Goal: Communication & Community: Answer question/provide support

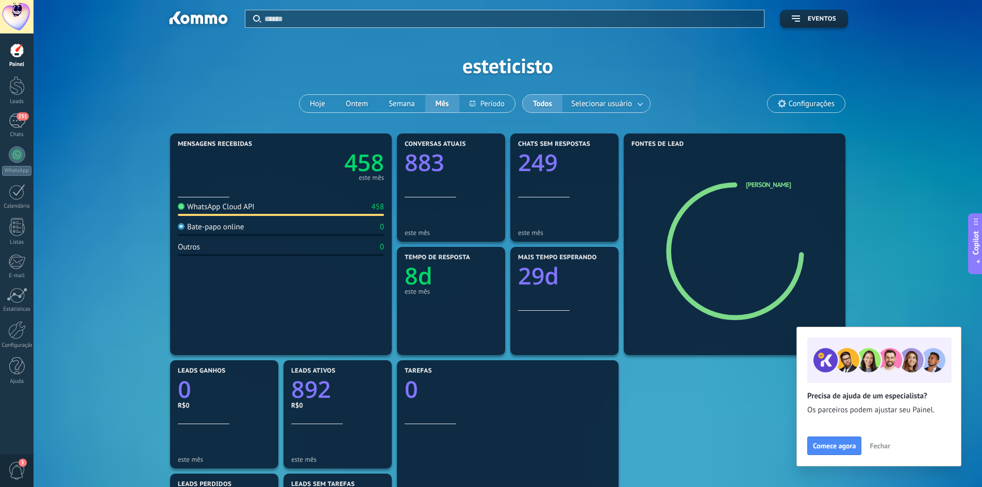
scroll to position [15, 0]
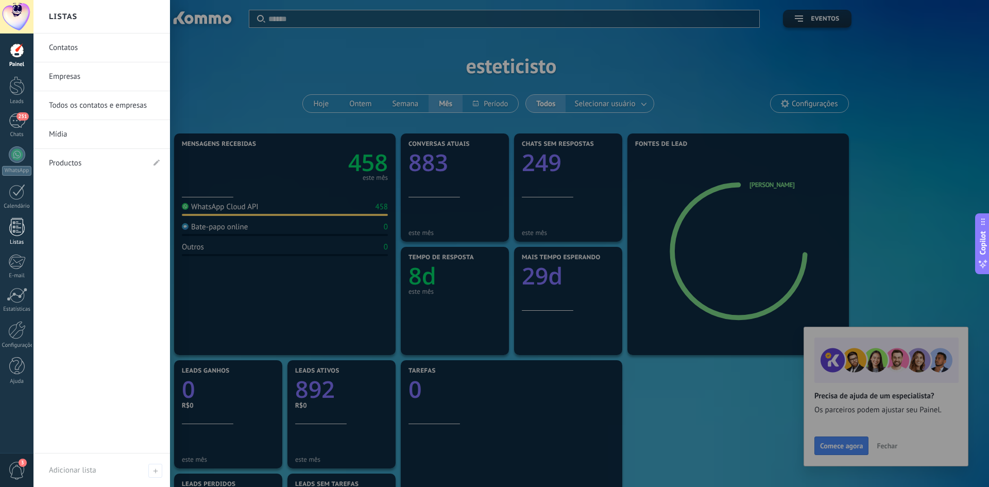
click at [24, 242] on div "Listas" at bounding box center [17, 242] width 30 height 7
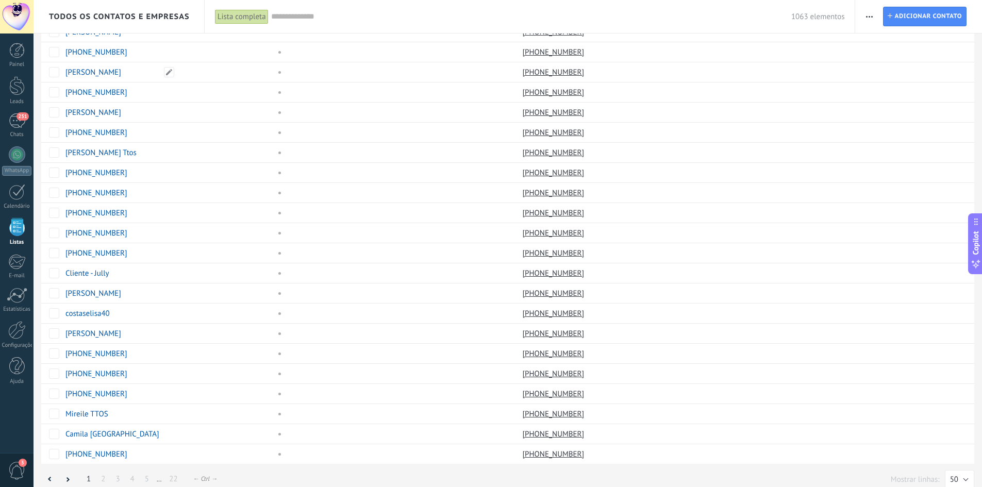
scroll to position [614, 0]
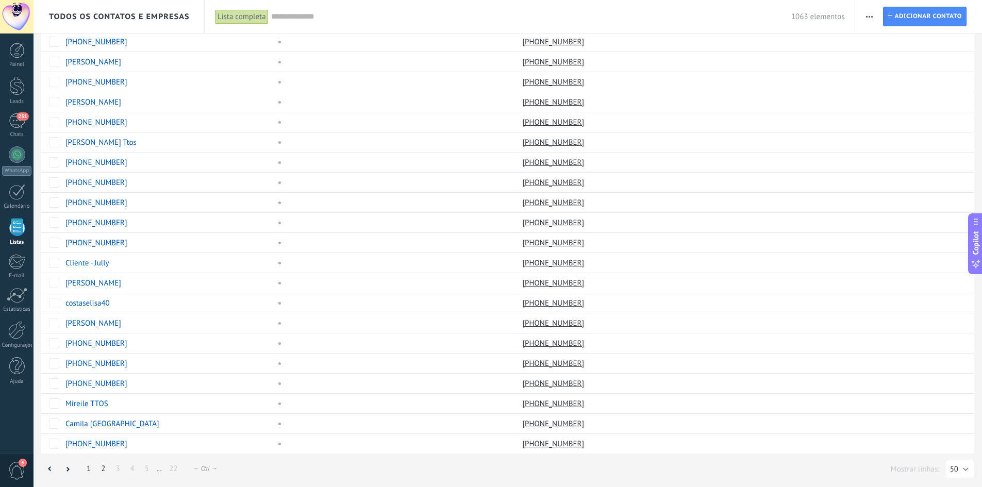
click at [105, 466] on link "2" at bounding box center [103, 469] width 14 height 20
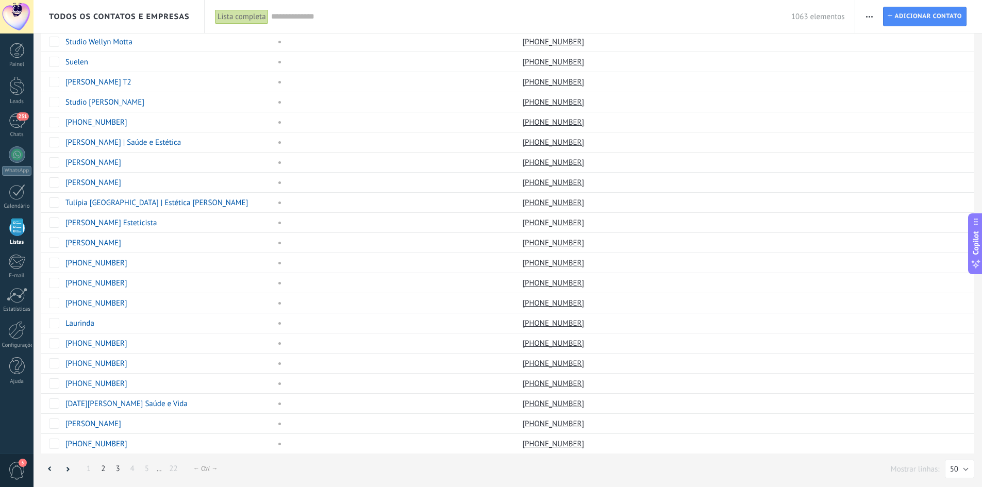
click at [122, 468] on link "3" at bounding box center [117, 469] width 14 height 20
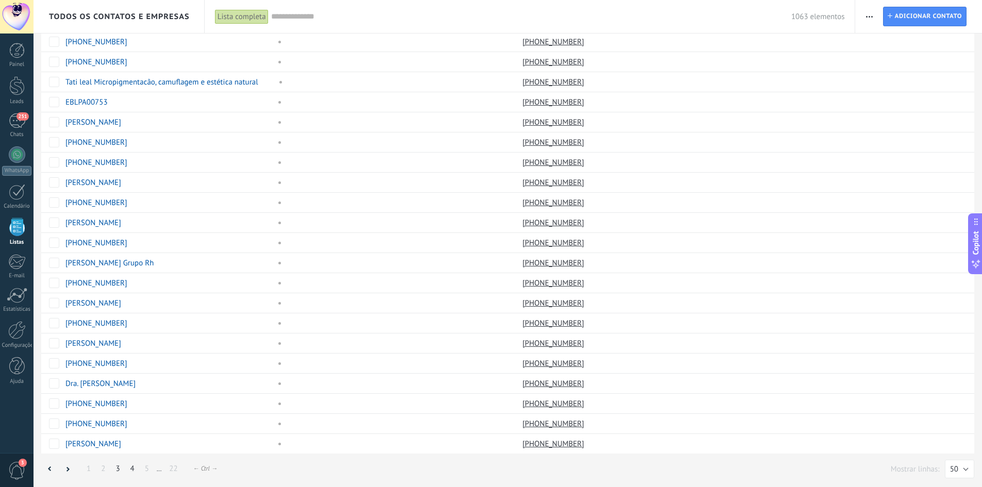
click at [139, 468] on link "4" at bounding box center [132, 469] width 14 height 20
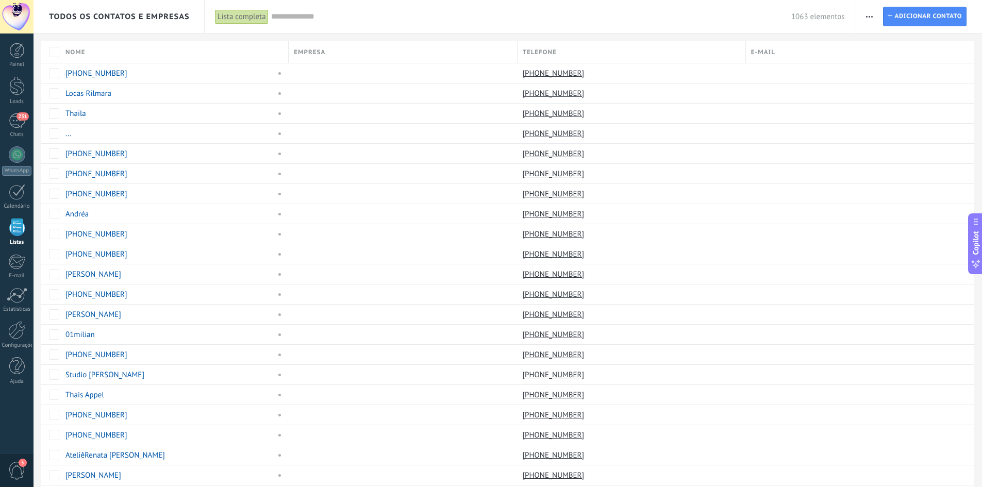
click at [862, 19] on button "button" at bounding box center [869, 17] width 15 height 20
click at [468, 24] on div "1063 elementos" at bounding box center [558, 16] width 574 height 33
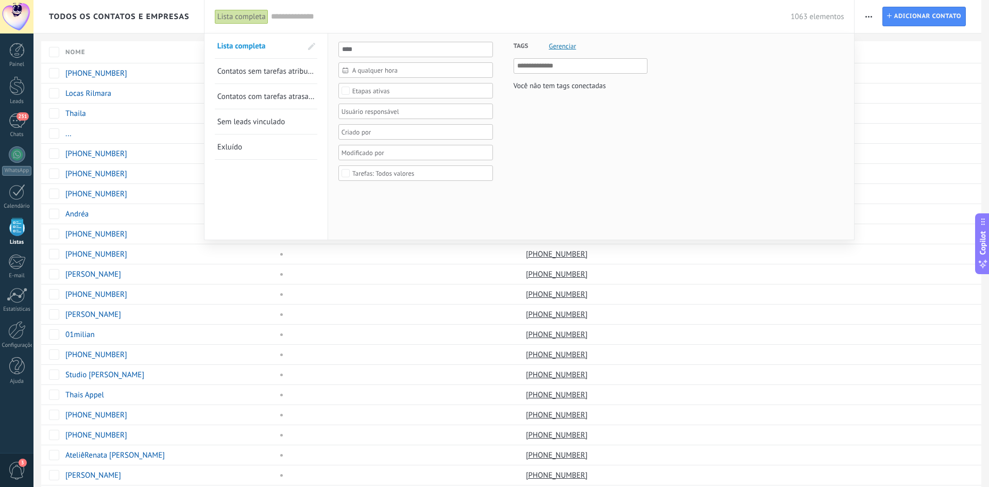
click at [150, 249] on div at bounding box center [494, 243] width 989 height 487
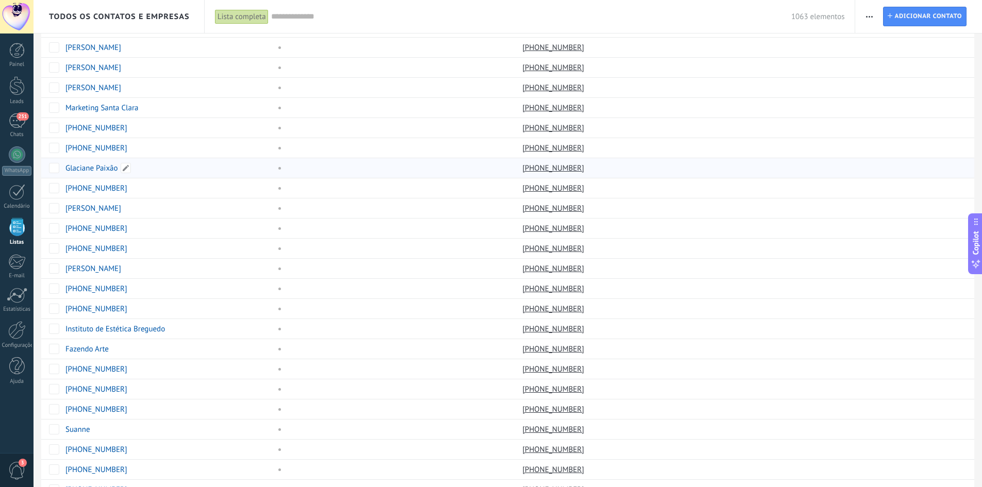
scroll to position [614, 0]
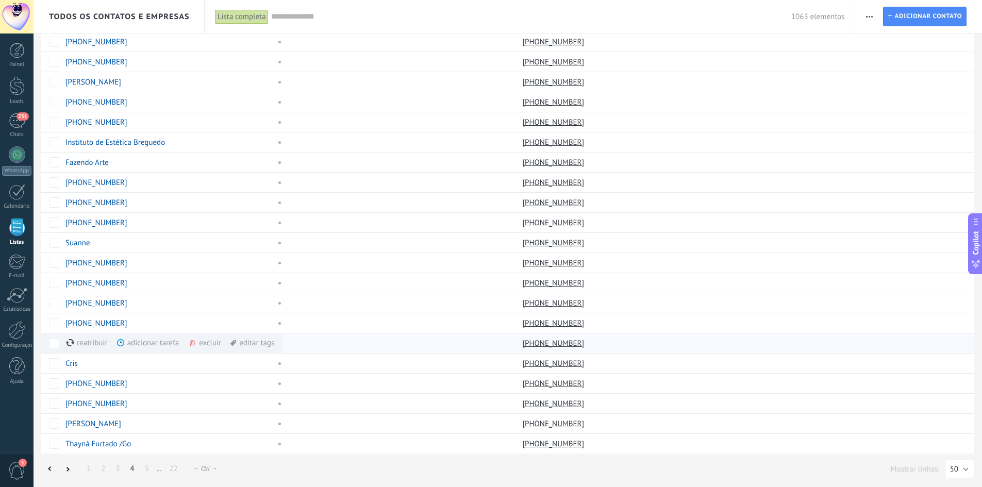
click at [202, 343] on div "excluir mais" at bounding box center [223, 343] width 70 height 20
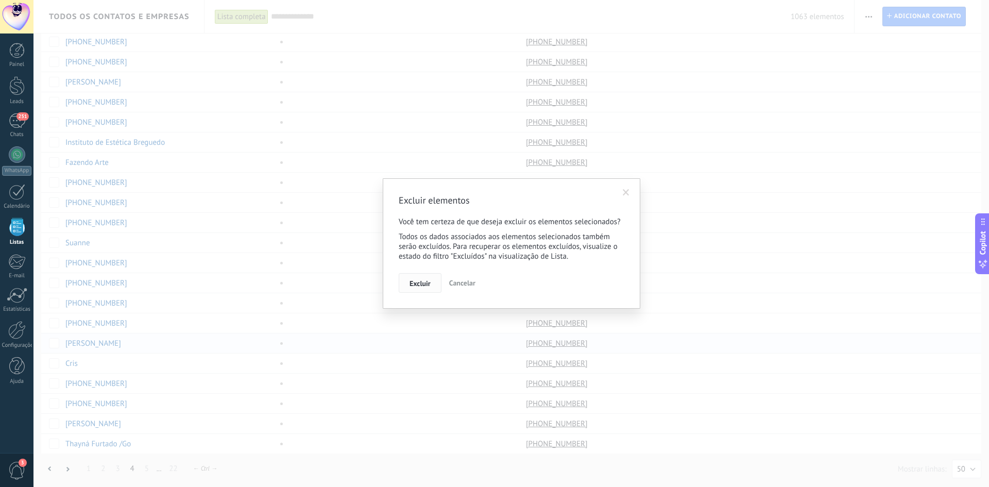
click at [413, 277] on button "Excluir" at bounding box center [420, 283] width 43 height 20
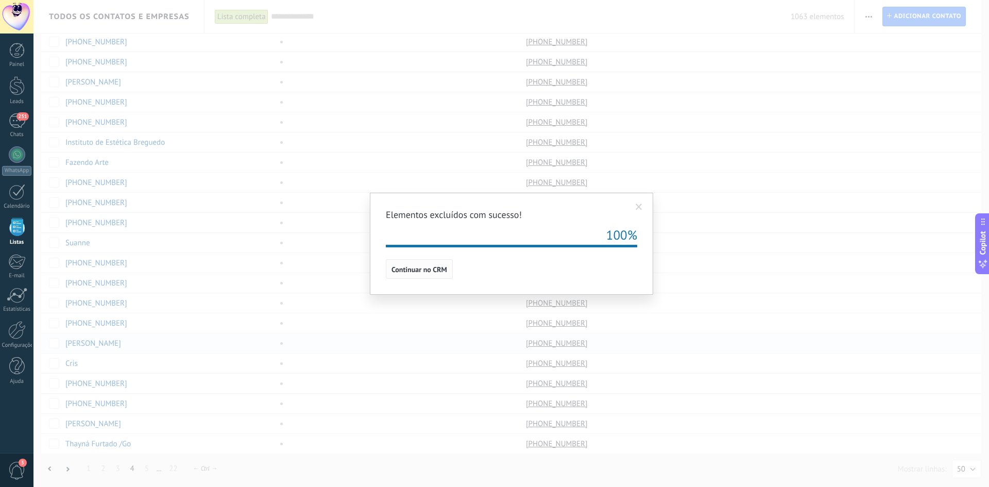
click at [423, 273] on span "Continuar no CRM" at bounding box center [420, 269] width 56 height 7
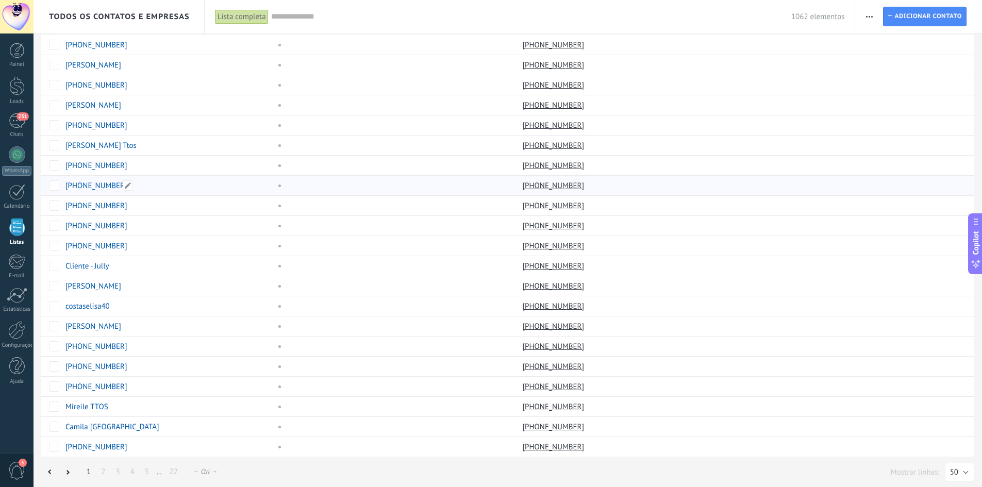
scroll to position [614, 0]
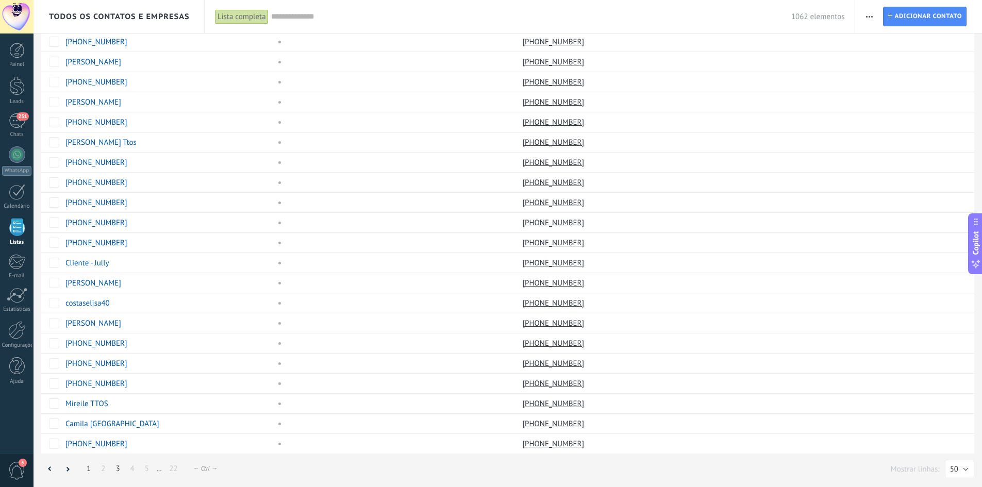
click at [116, 469] on link "3" at bounding box center [117, 469] width 14 height 20
click at [151, 469] on link "5" at bounding box center [147, 469] width 14 height 20
click at [161, 467] on link "6" at bounding box center [156, 469] width 14 height 20
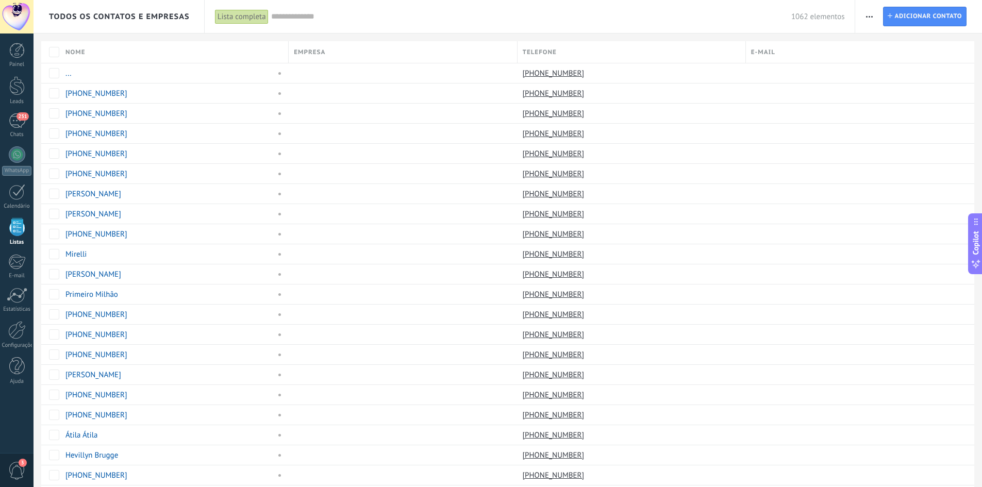
click at [112, 49] on div "Nome" at bounding box center [174, 52] width 228 height 22
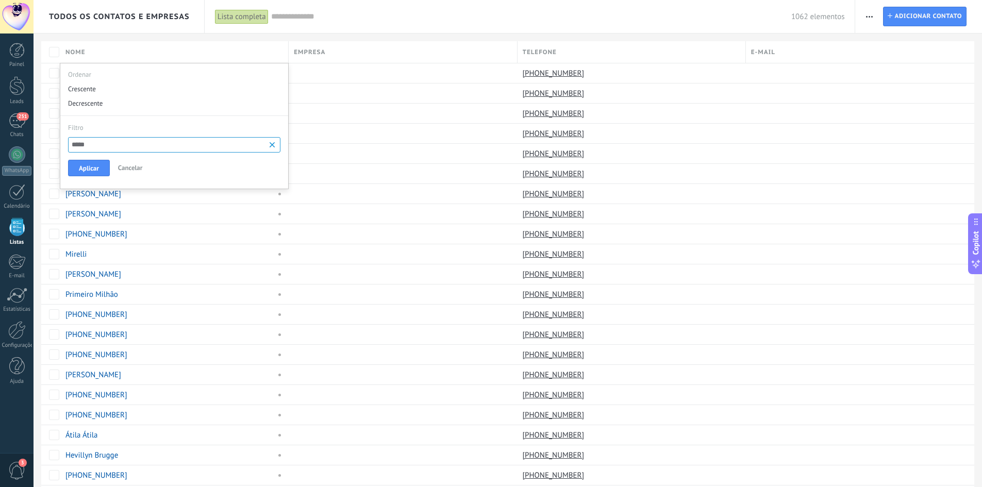
type input "******"
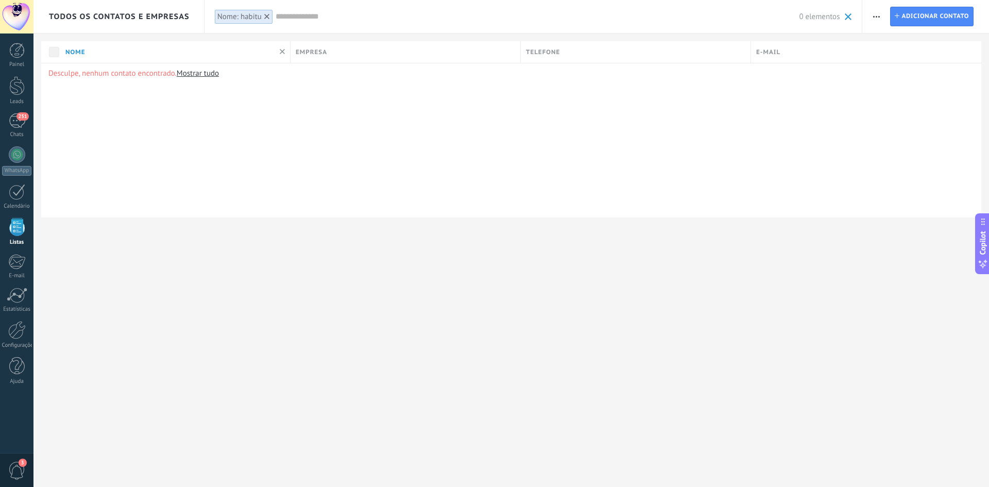
click at [212, 74] on link "Mostrar tudo" at bounding box center [198, 74] width 42 height 10
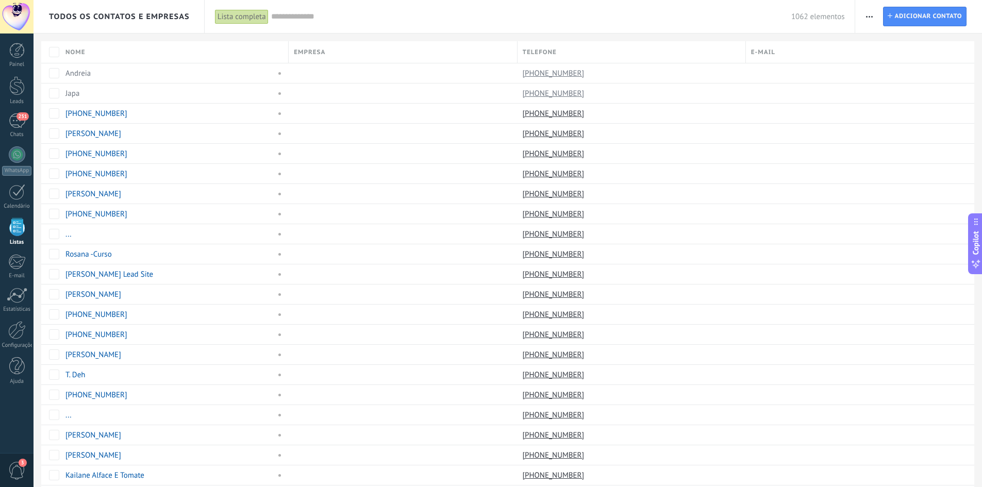
click at [294, 16] on input "text" at bounding box center [531, 16] width 520 height 11
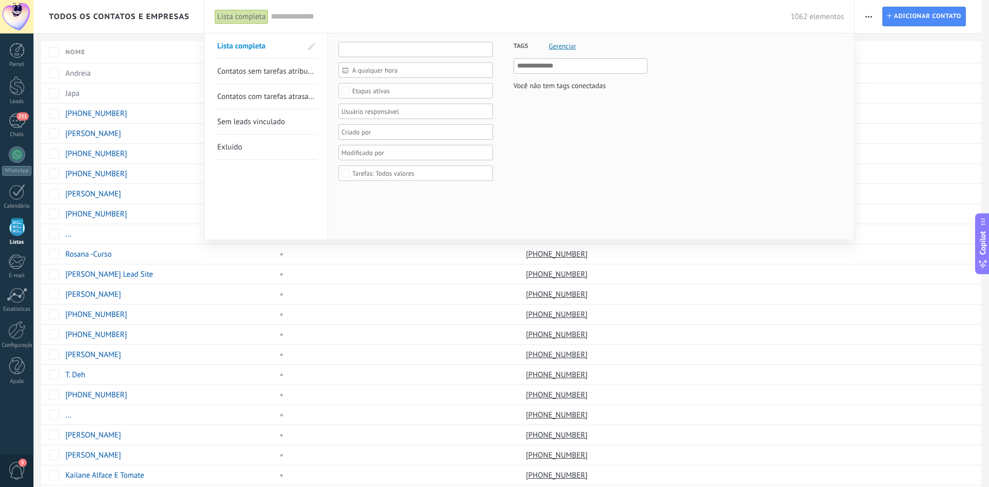
click at [369, 49] on input "text" at bounding box center [416, 49] width 155 height 15
click at [129, 51] on div at bounding box center [494, 243] width 989 height 487
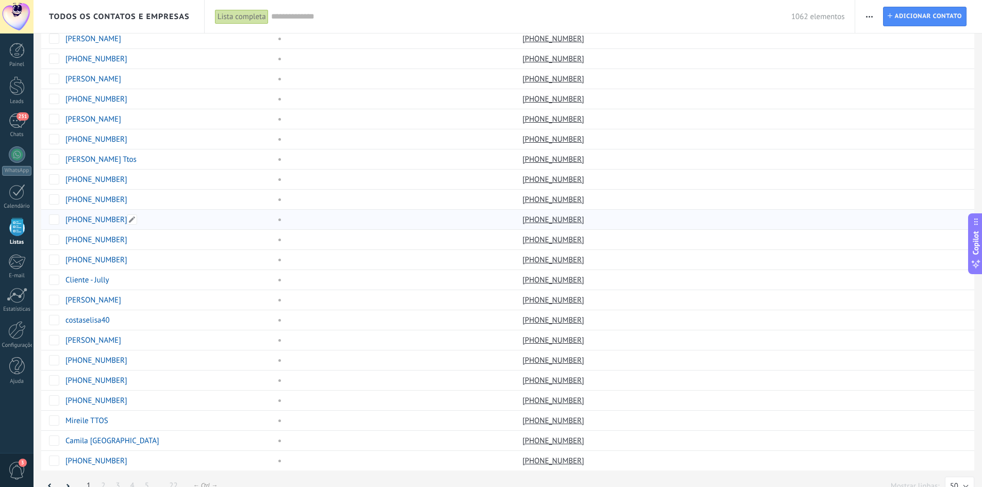
scroll to position [614, 0]
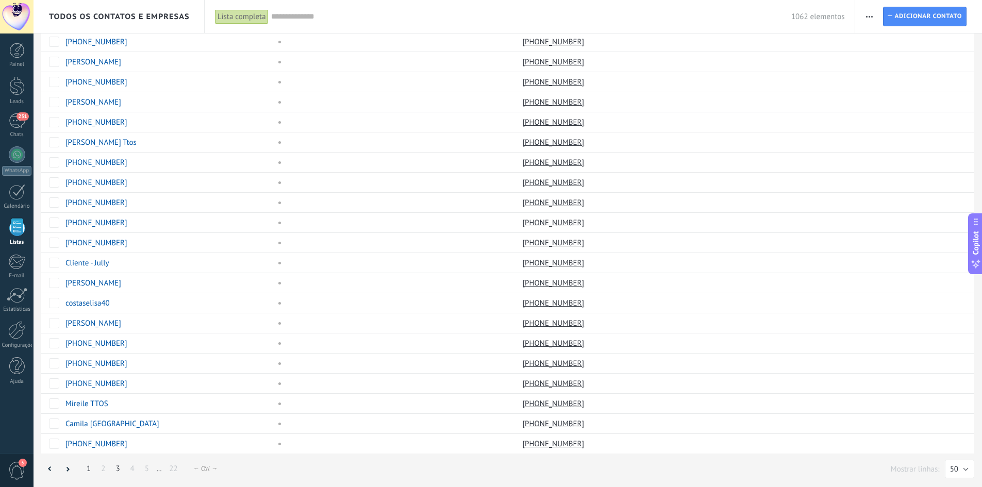
click at [112, 469] on link "3" at bounding box center [117, 469] width 14 height 20
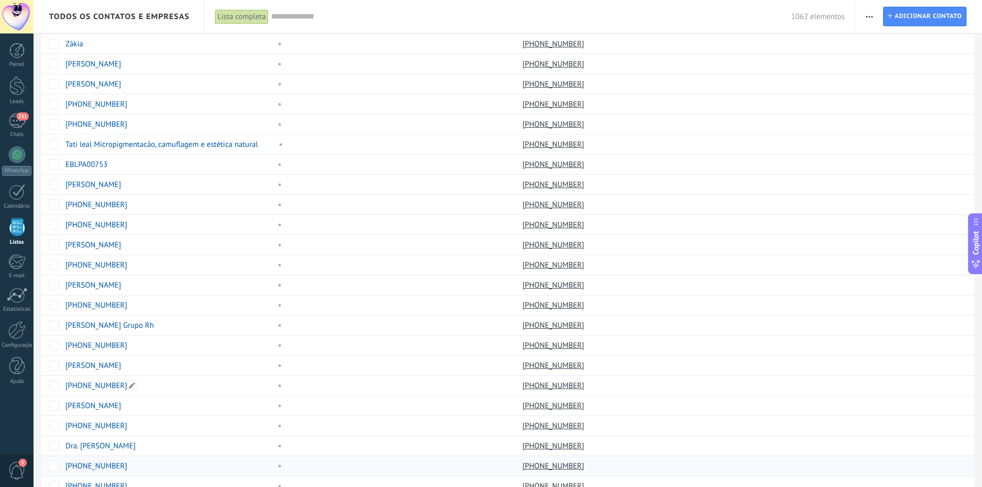
scroll to position [614, 0]
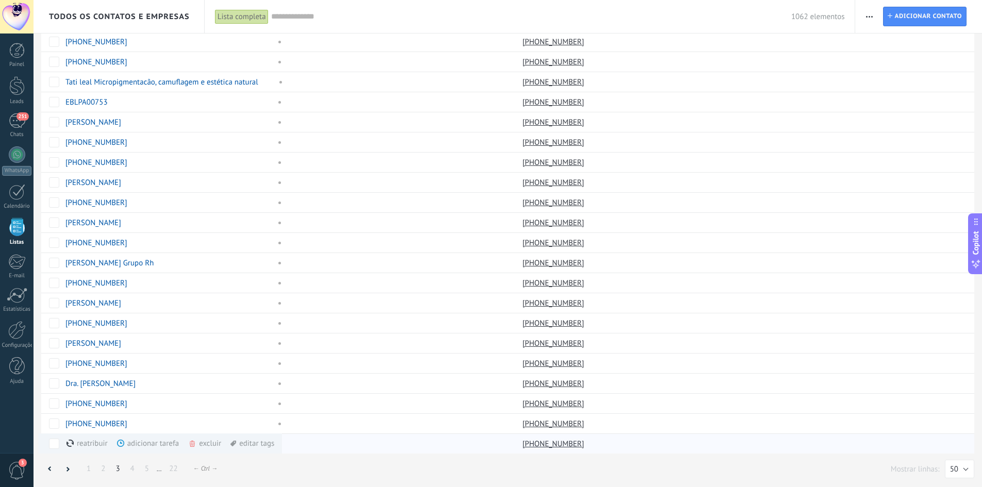
click at [200, 447] on div "excluir mais" at bounding box center [223, 443] width 70 height 20
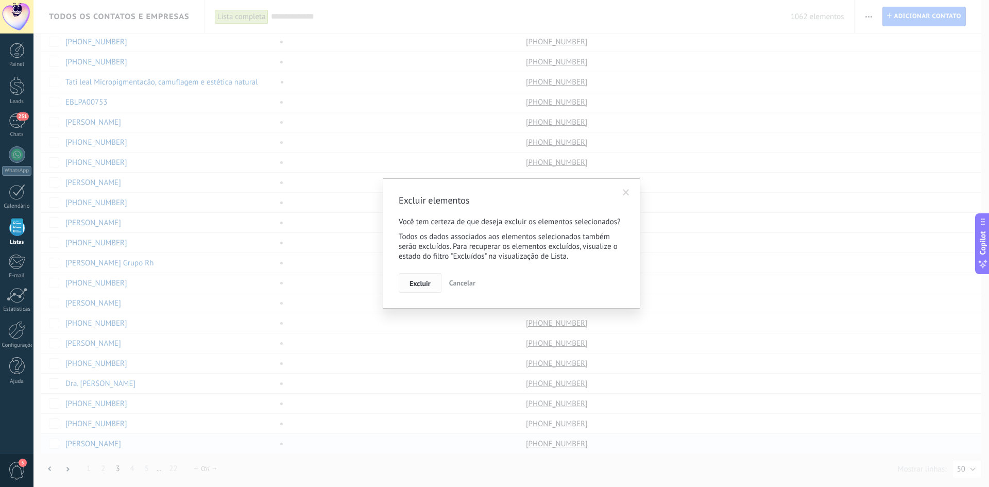
click at [413, 277] on button "Excluir" at bounding box center [420, 283] width 43 height 20
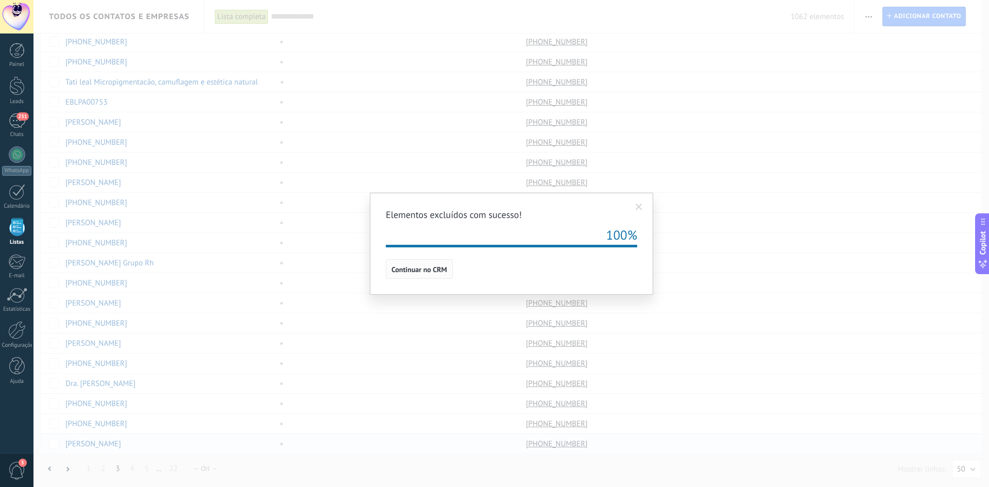
click at [438, 261] on button "Continuar no CRM" at bounding box center [419, 269] width 67 height 20
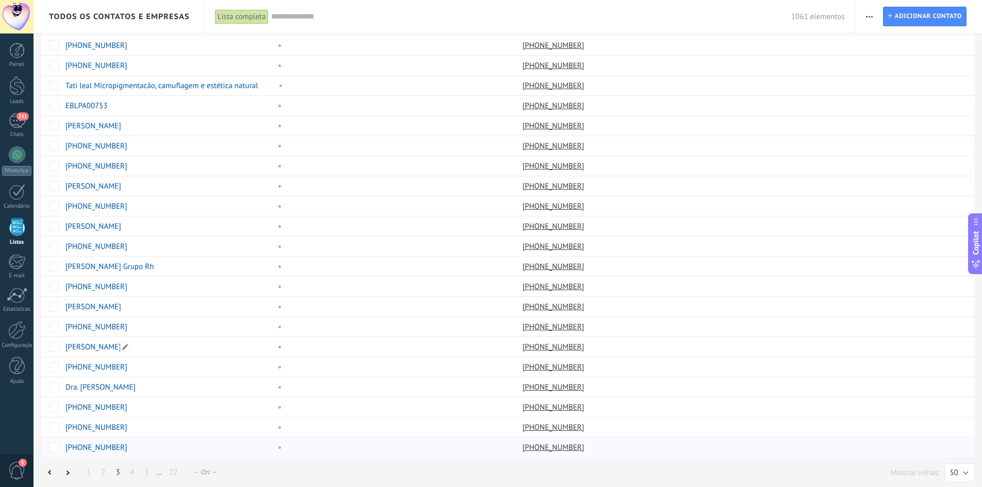
scroll to position [614, 0]
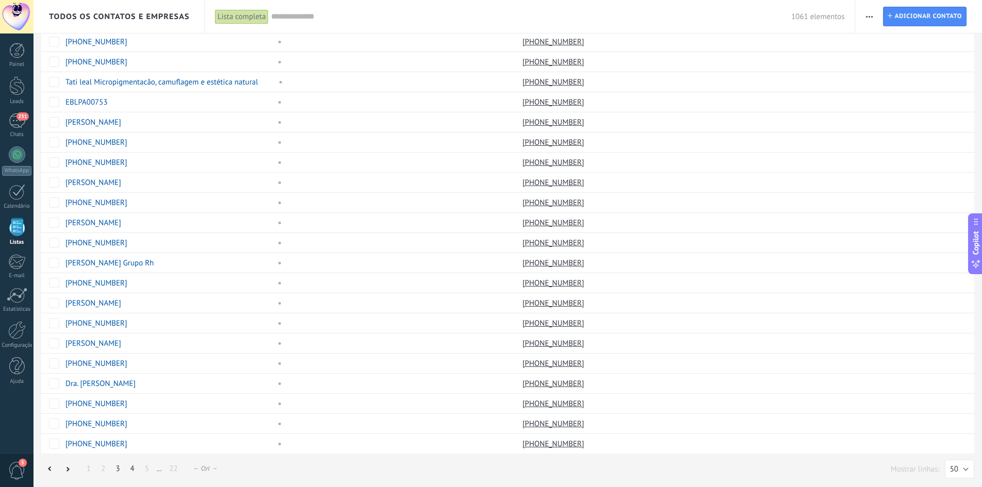
click at [133, 468] on link "4" at bounding box center [132, 469] width 14 height 20
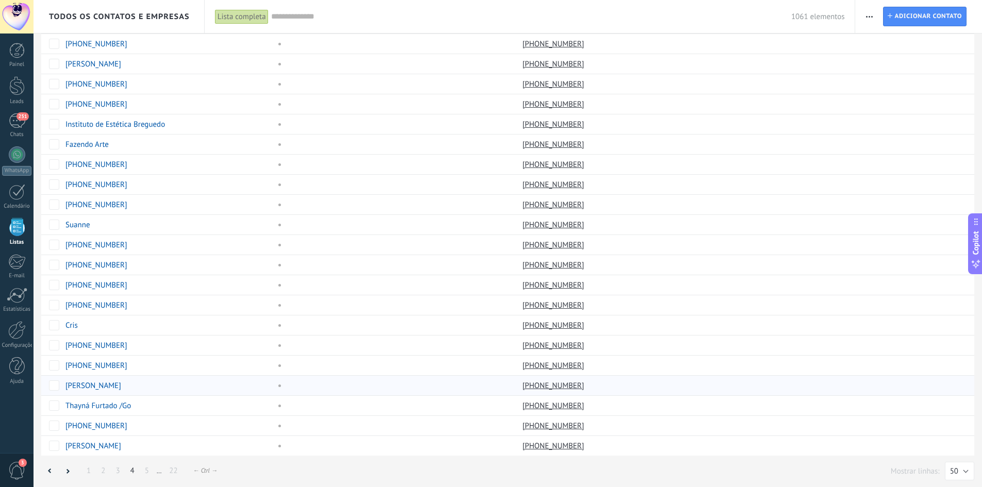
scroll to position [614, 0]
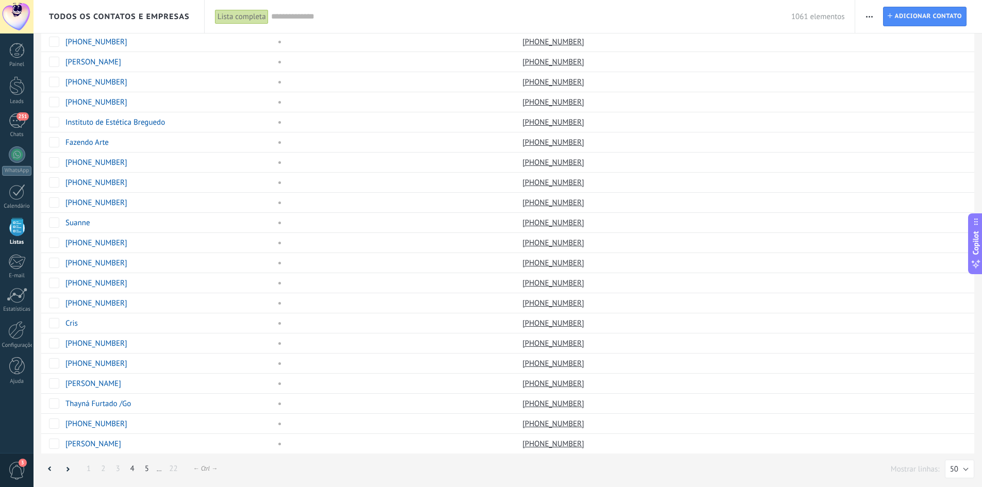
click at [146, 473] on link "5" at bounding box center [147, 469] width 14 height 20
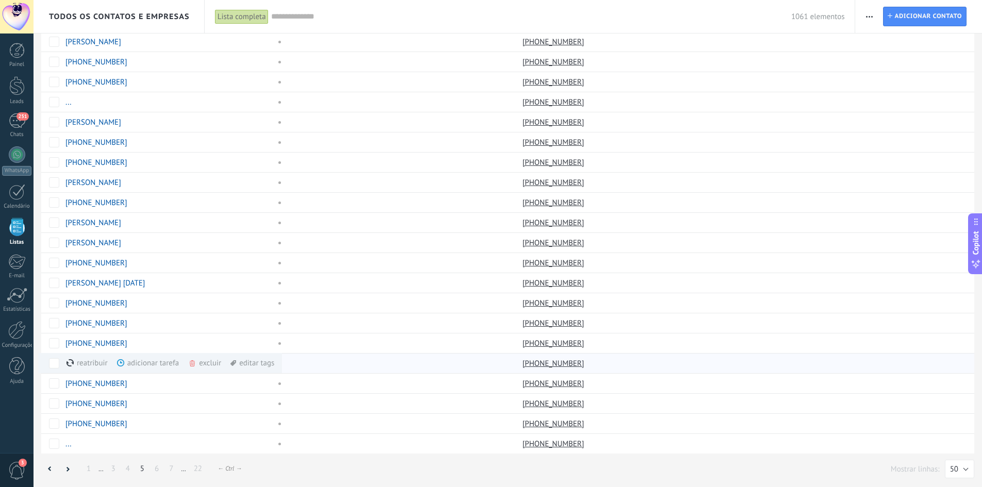
click at [212, 364] on div "excluir mais" at bounding box center [223, 363] width 70 height 20
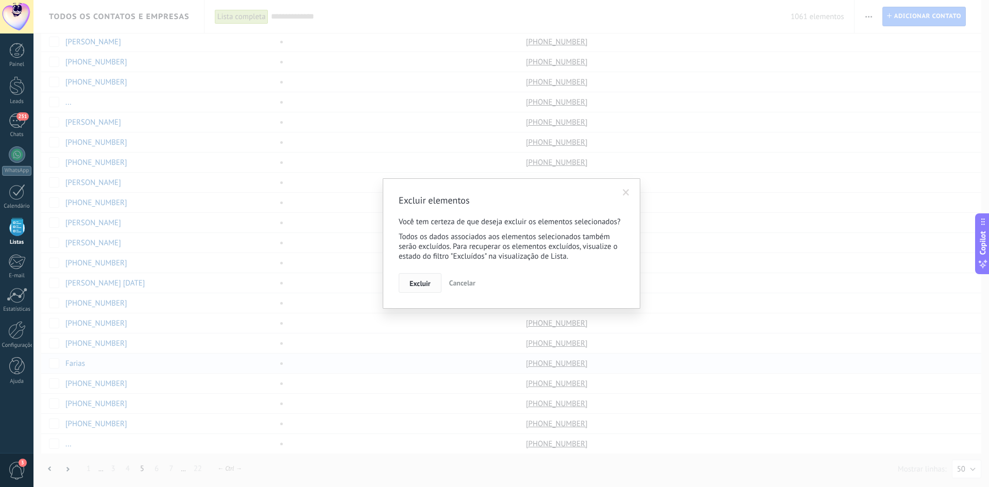
click at [409, 278] on button "Excluir" at bounding box center [420, 283] width 43 height 20
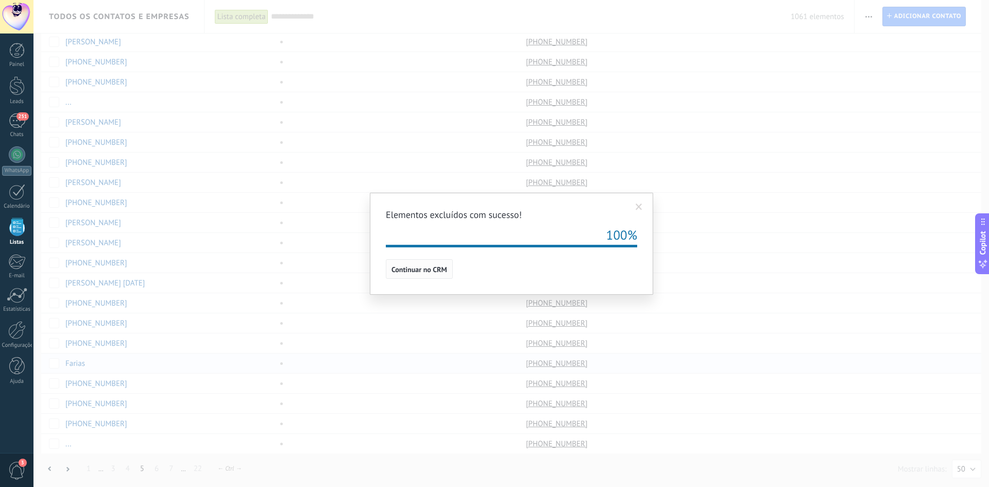
click at [423, 265] on button "Continuar no CRM" at bounding box center [419, 269] width 67 height 20
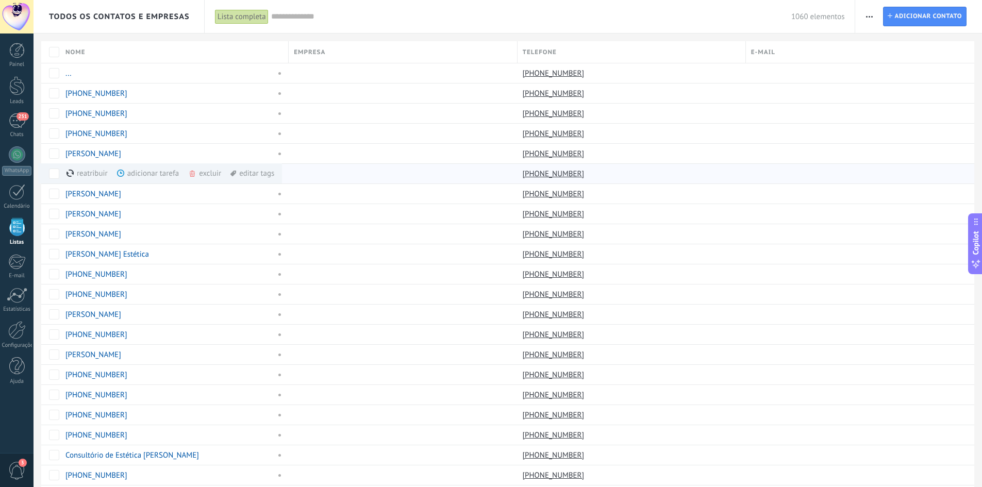
click at [205, 173] on div "excluir mais" at bounding box center [223, 173] width 70 height 20
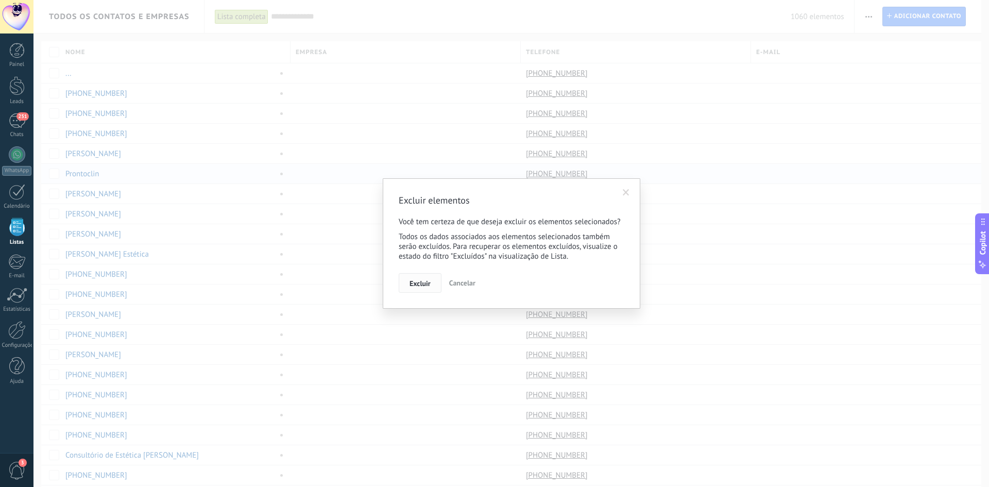
click at [409, 281] on button "Excluir" at bounding box center [420, 283] width 43 height 20
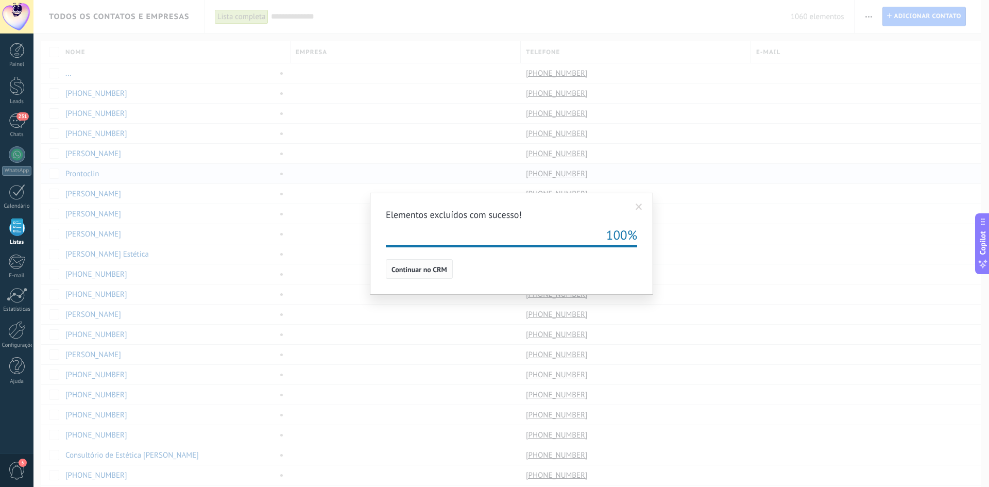
click at [431, 270] on span "Continuar no CRM" at bounding box center [420, 269] width 56 height 7
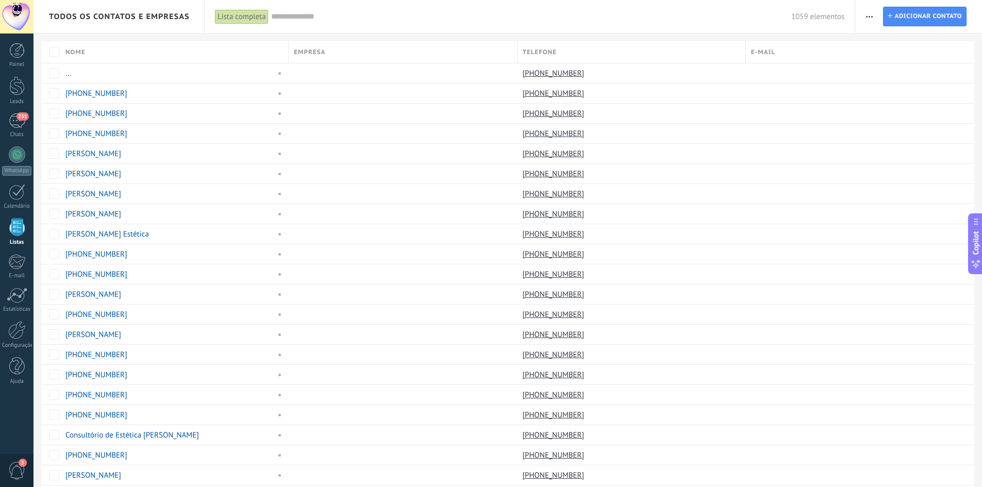
click at [540, 55] on span "Telefone" at bounding box center [540, 52] width 34 height 10
click at [540, 85] on div "Crescente" at bounding box center [631, 88] width 228 height 14
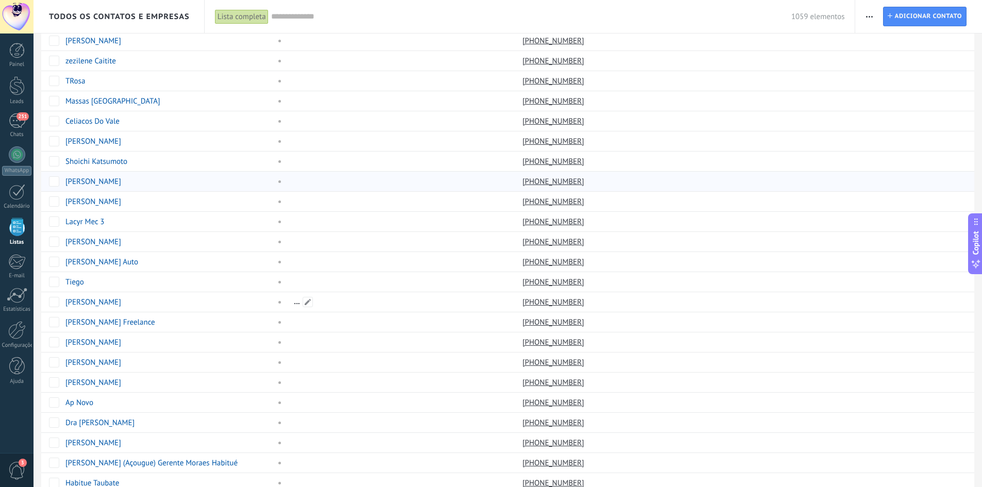
scroll to position [52, 0]
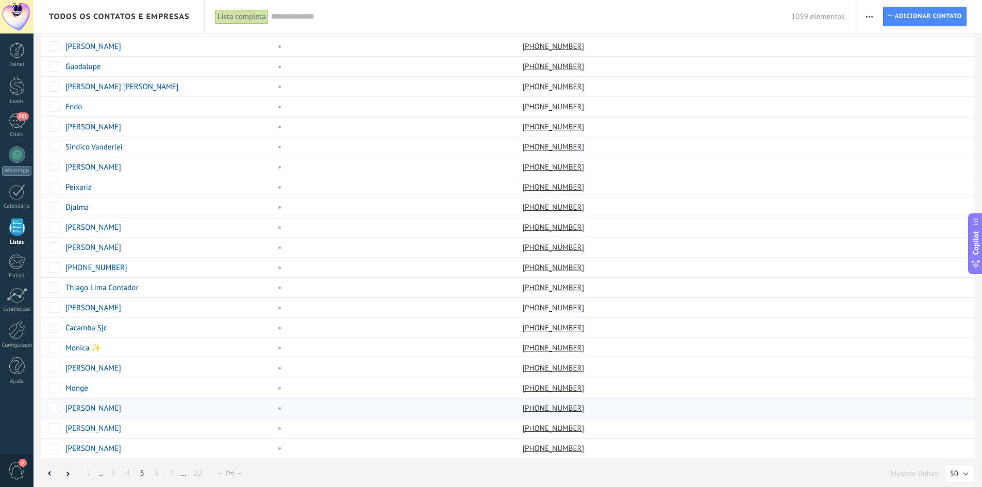
scroll to position [614, 0]
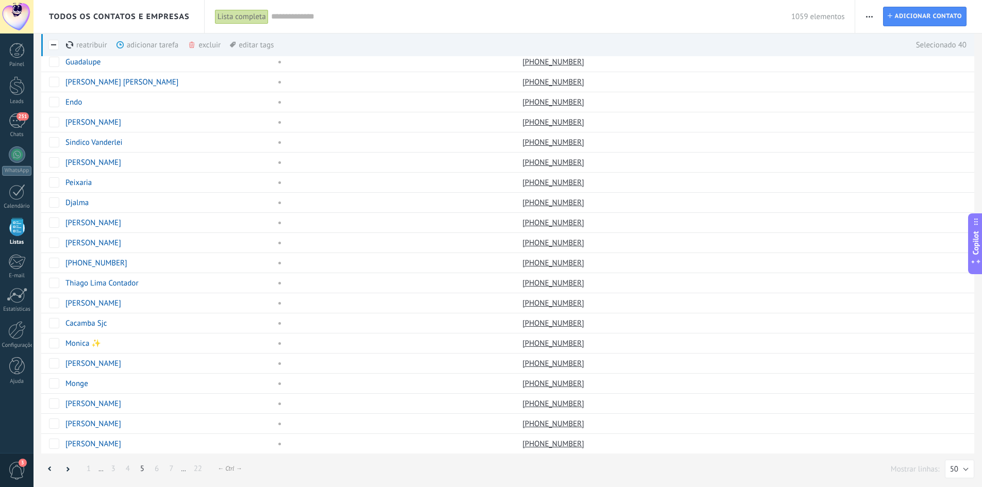
click at [208, 46] on div "excluir mais" at bounding box center [223, 44] width 70 height 23
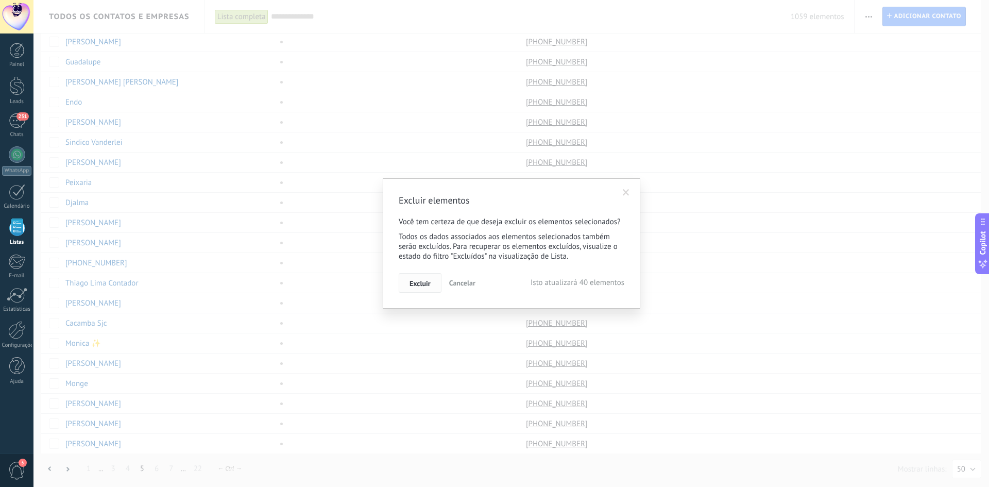
click at [418, 288] on button "Excluir" at bounding box center [420, 283] width 43 height 20
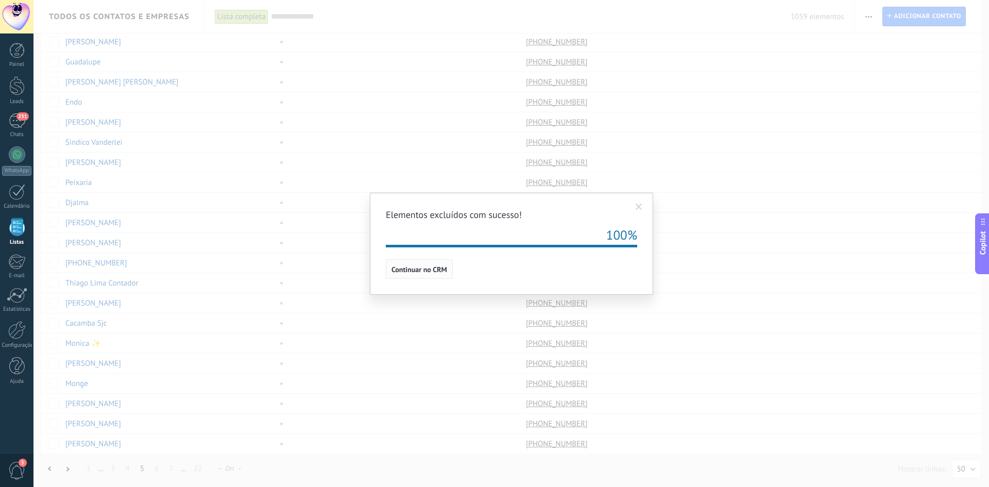
click at [425, 266] on span "Continuar no CRM" at bounding box center [420, 269] width 56 height 7
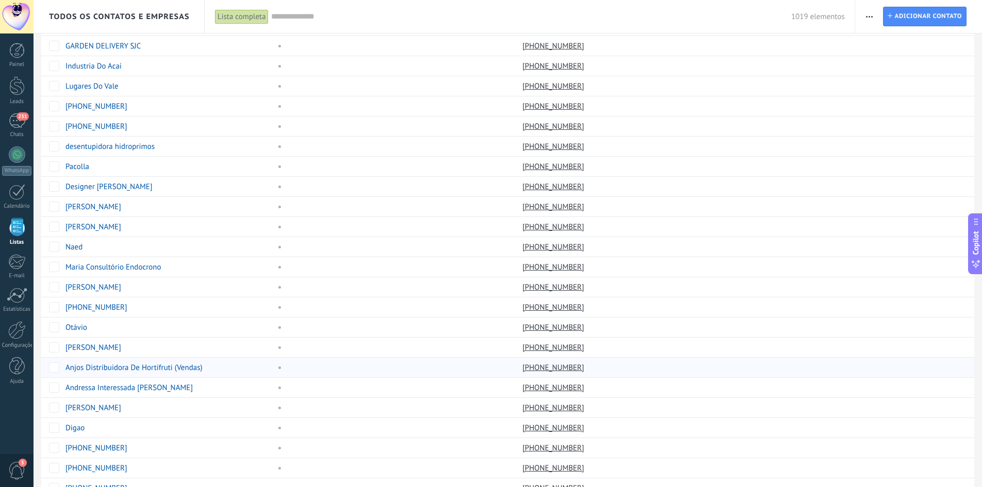
scroll to position [515, 0]
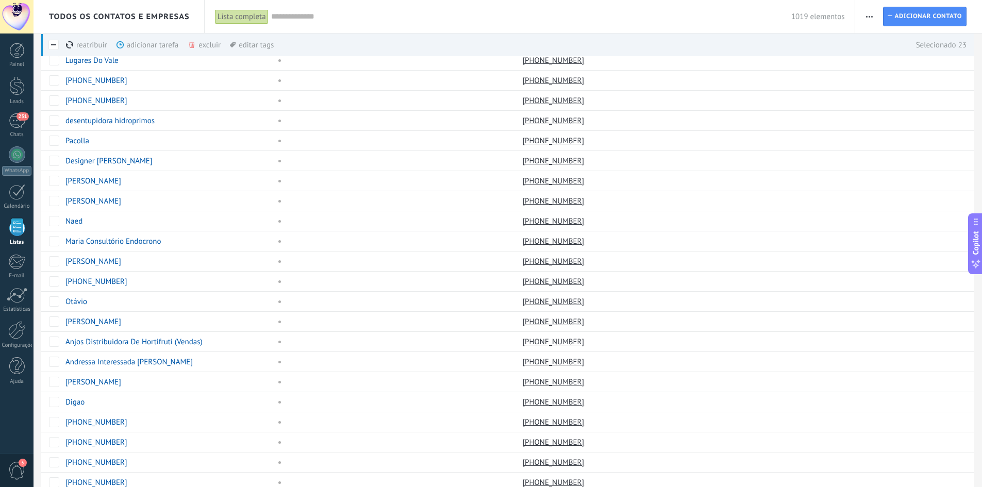
click at [209, 45] on div "excluir mais" at bounding box center [223, 44] width 70 height 23
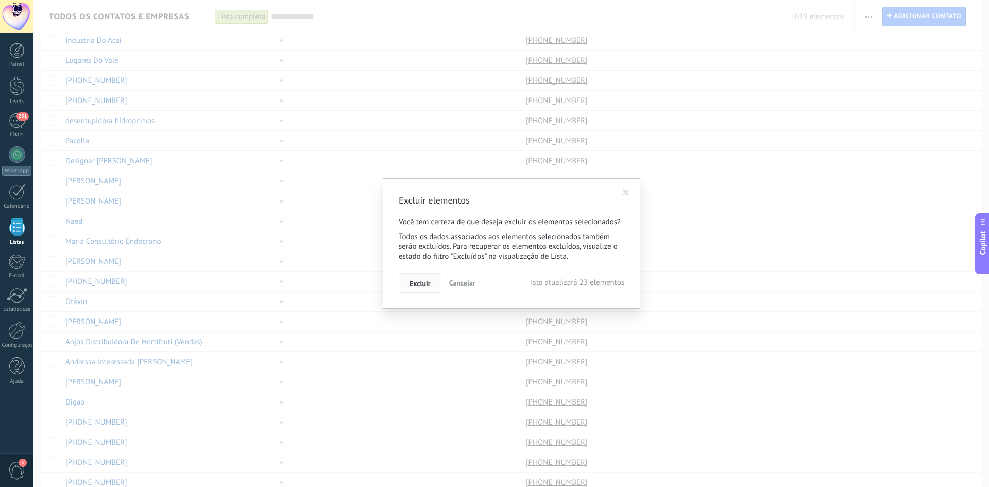
click at [416, 284] on span "Excluir" at bounding box center [420, 283] width 21 height 7
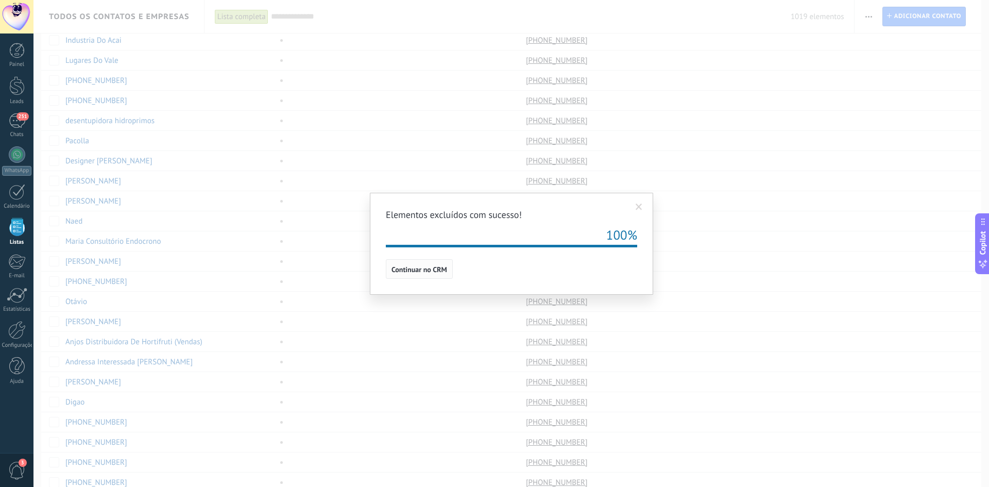
click at [437, 266] on span "Continuar no CRM" at bounding box center [420, 269] width 56 height 7
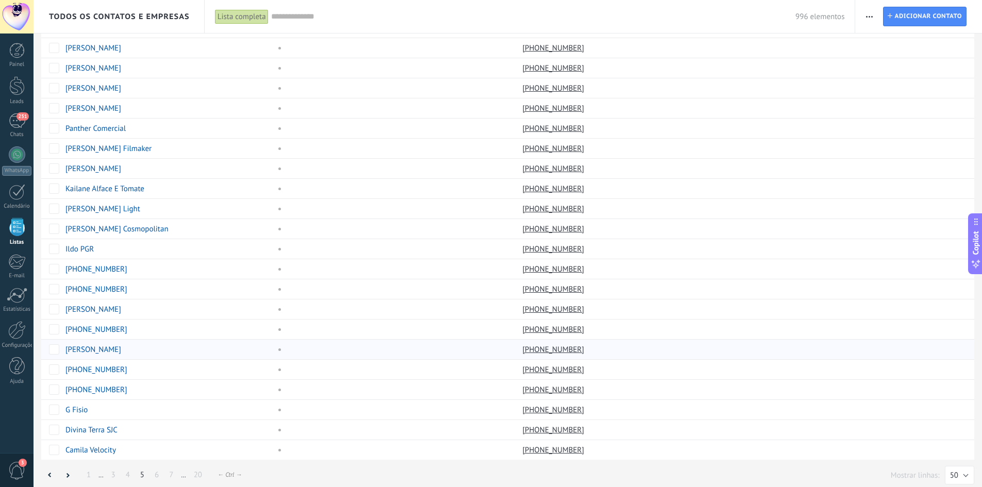
scroll to position [614, 0]
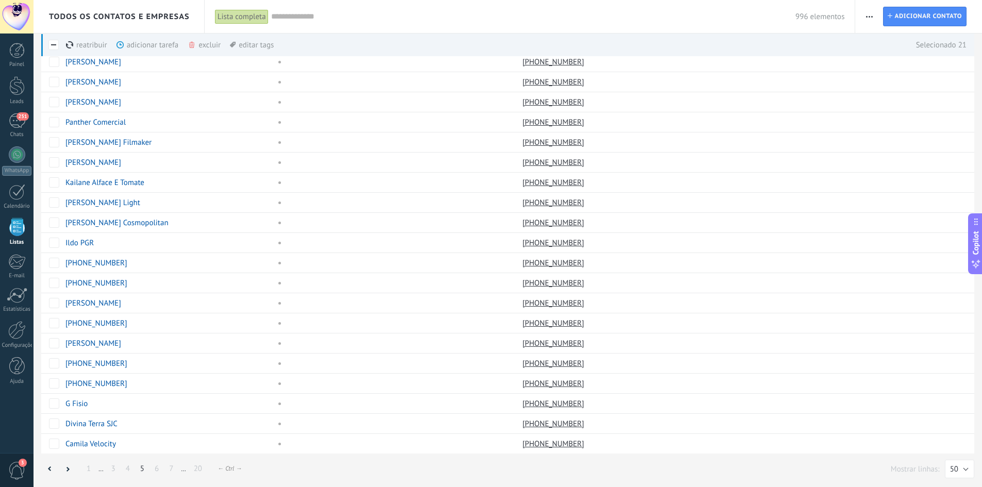
click at [211, 43] on div "excluir mais" at bounding box center [223, 44] width 70 height 23
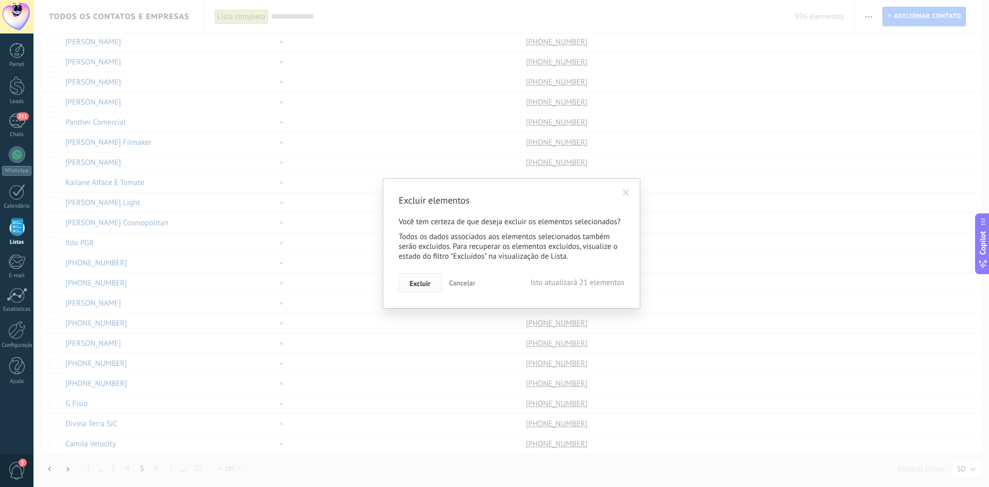
click at [412, 285] on span "Excluir" at bounding box center [420, 283] width 21 height 7
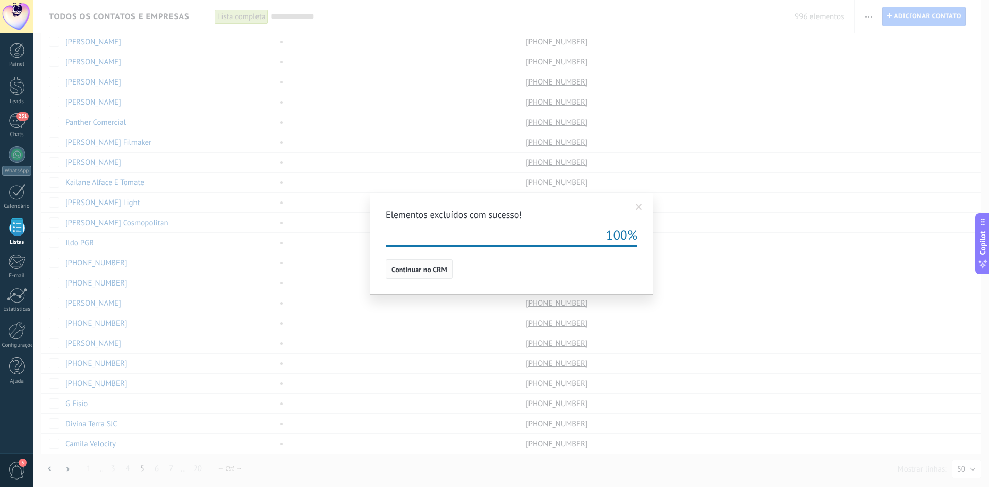
click at [430, 271] on span "Continuar no CRM" at bounding box center [420, 269] width 56 height 7
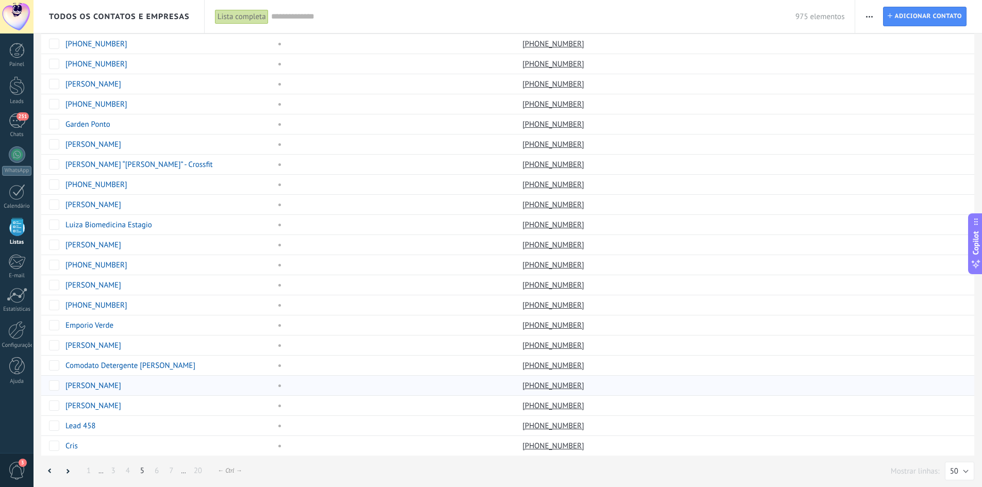
scroll to position [614, 0]
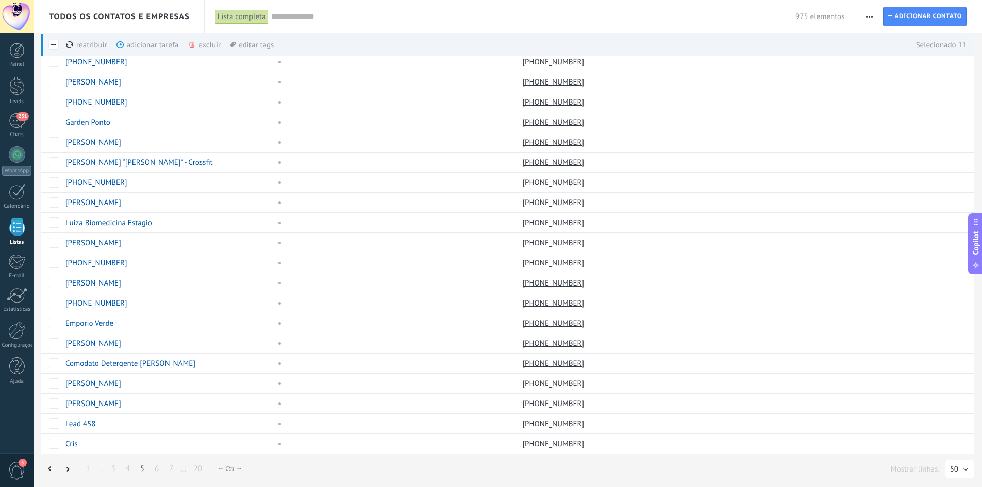
click at [216, 48] on div "excluir mais" at bounding box center [223, 44] width 70 height 23
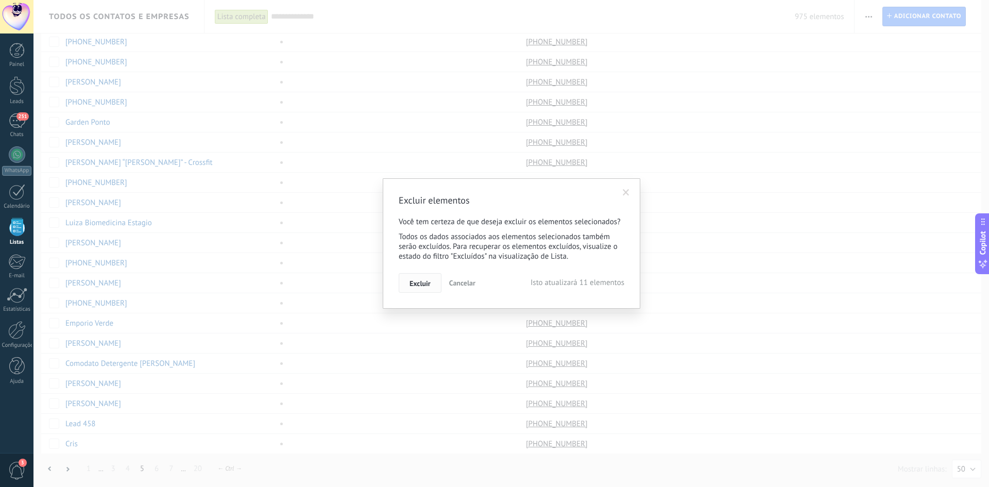
click at [407, 282] on button "Excluir" at bounding box center [420, 283] width 43 height 20
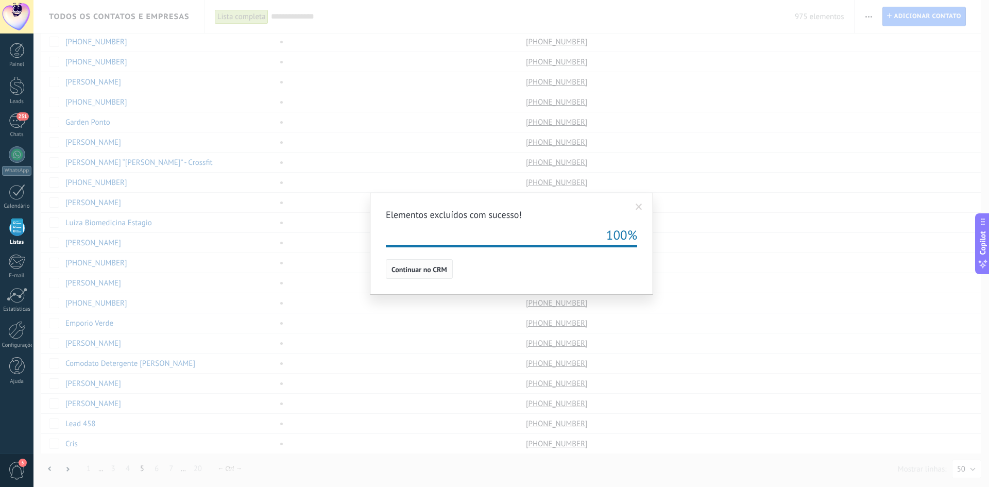
click at [441, 275] on button "Continuar no CRM" at bounding box center [419, 269] width 67 height 20
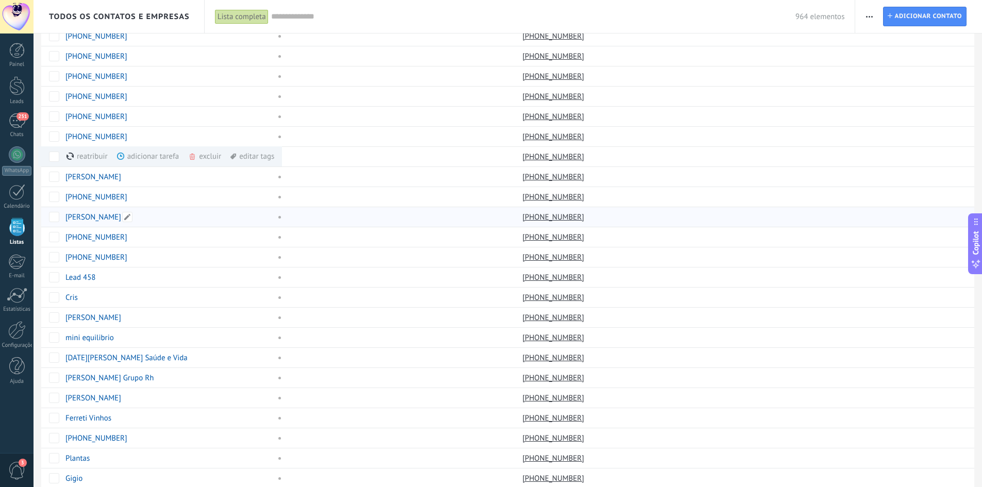
scroll to position [614, 0]
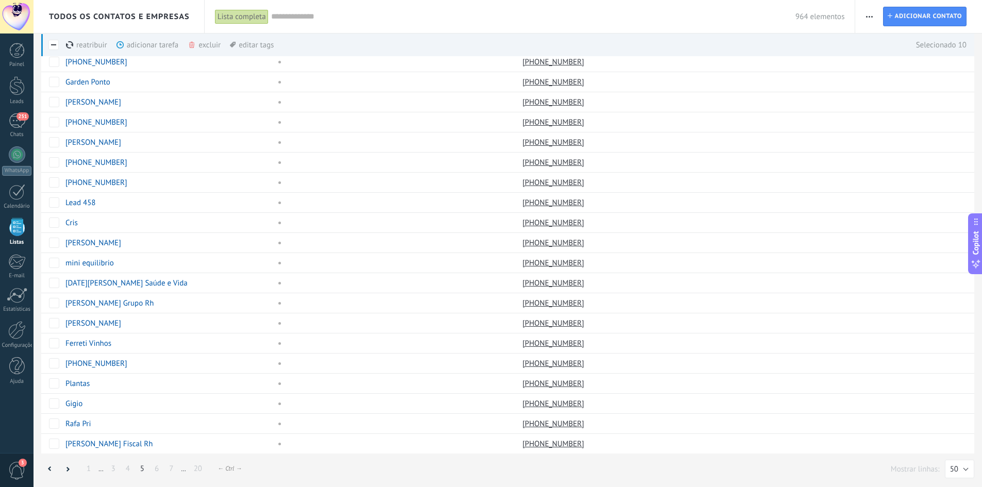
click at [202, 43] on div "excluir mais" at bounding box center [223, 44] width 70 height 23
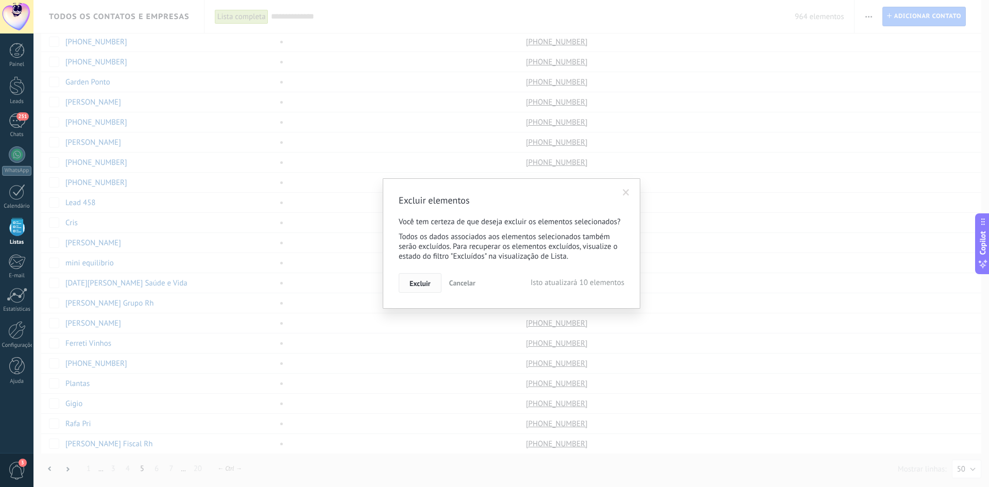
click at [413, 276] on button "Excluir" at bounding box center [420, 283] width 43 height 20
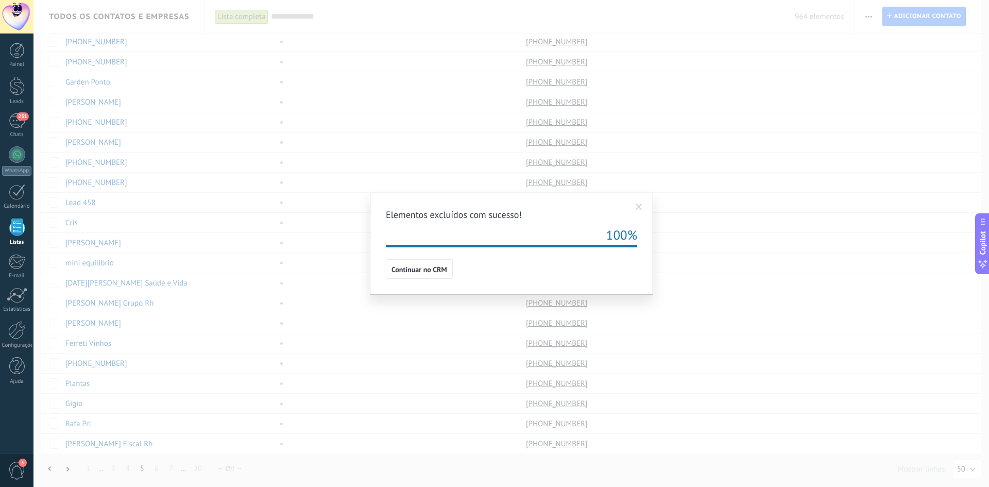
click at [432, 281] on div "Elementos excluídos com sucesso! 100% Continuar no CRM" at bounding box center [511, 244] width 283 height 102
click at [431, 270] on span "Continuar no CRM" at bounding box center [420, 269] width 56 height 7
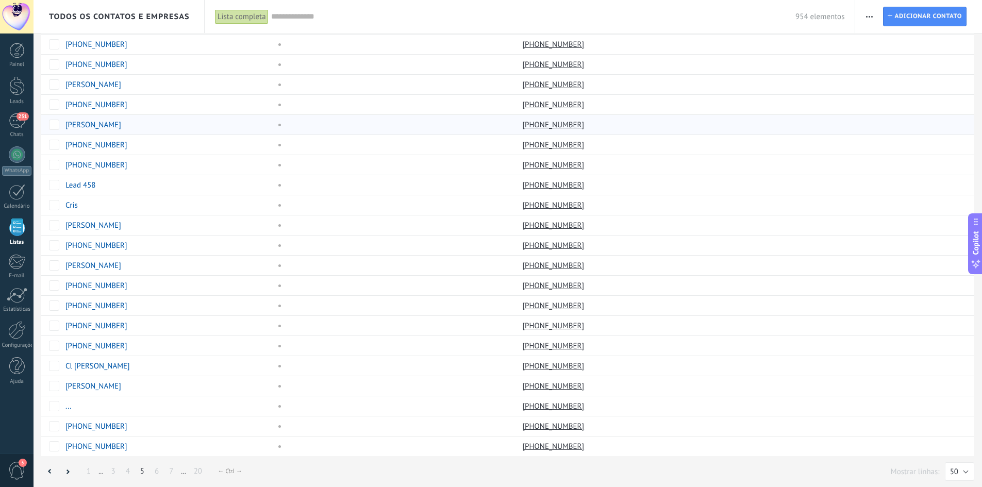
scroll to position [614, 0]
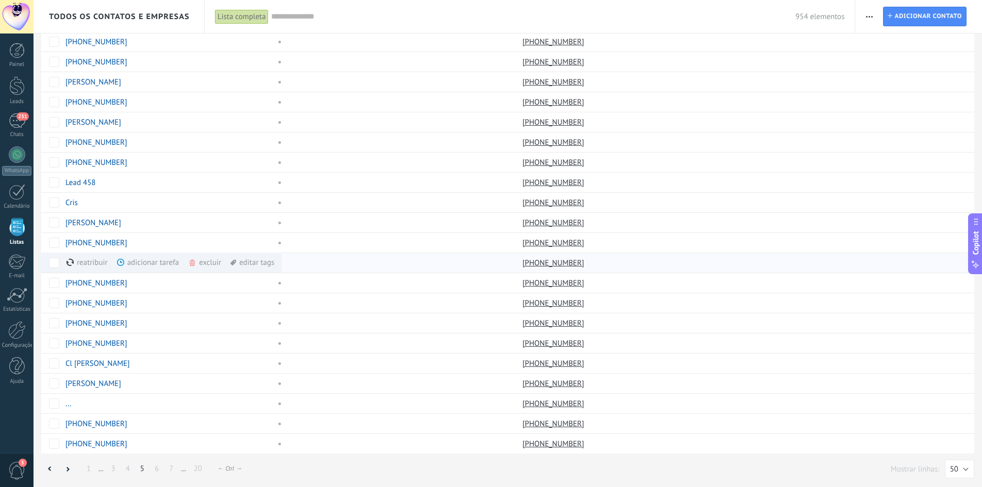
click at [204, 263] on div "excluir mais" at bounding box center [223, 262] width 70 height 20
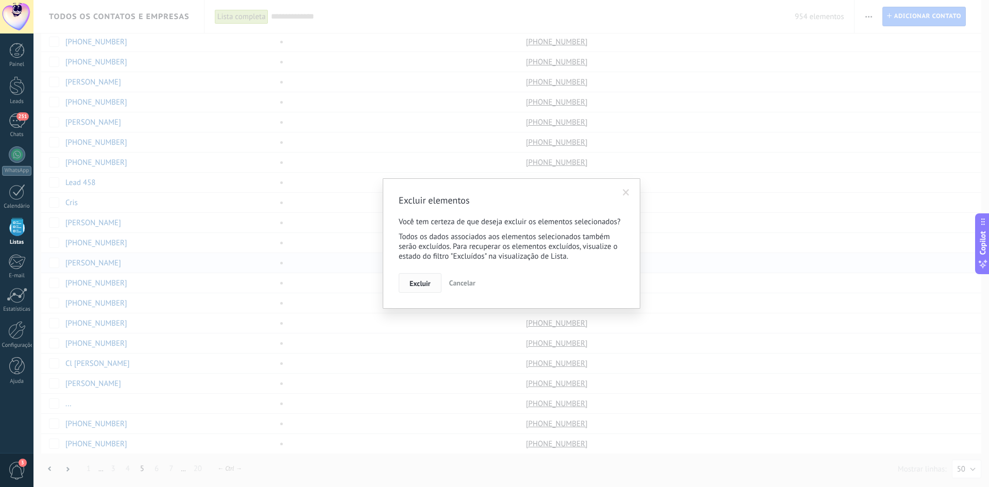
click at [419, 286] on span "Excluir" at bounding box center [420, 283] width 21 height 7
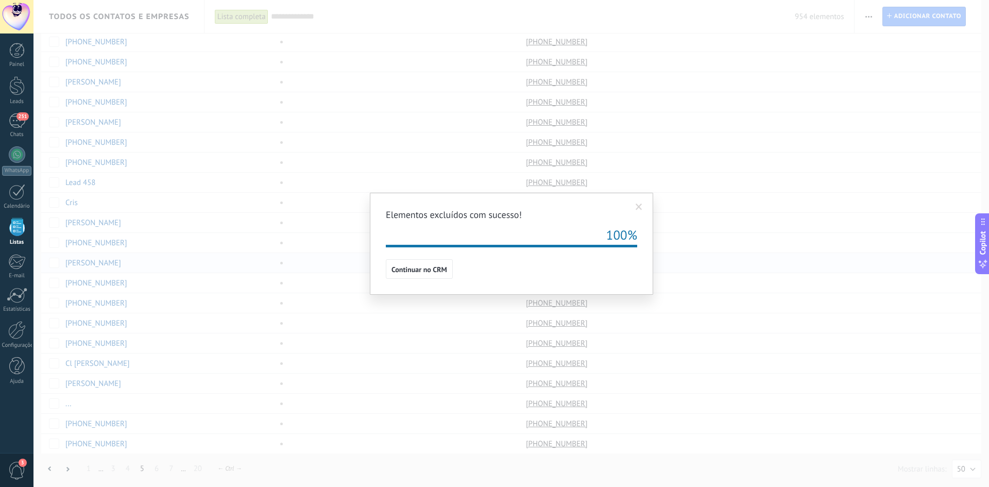
click at [646, 203] on span at bounding box center [639, 207] width 17 height 18
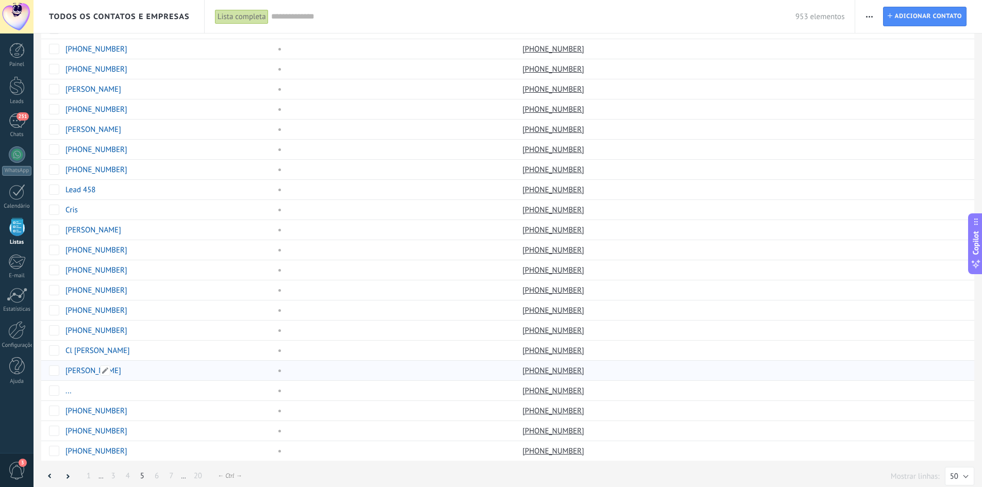
scroll to position [614, 0]
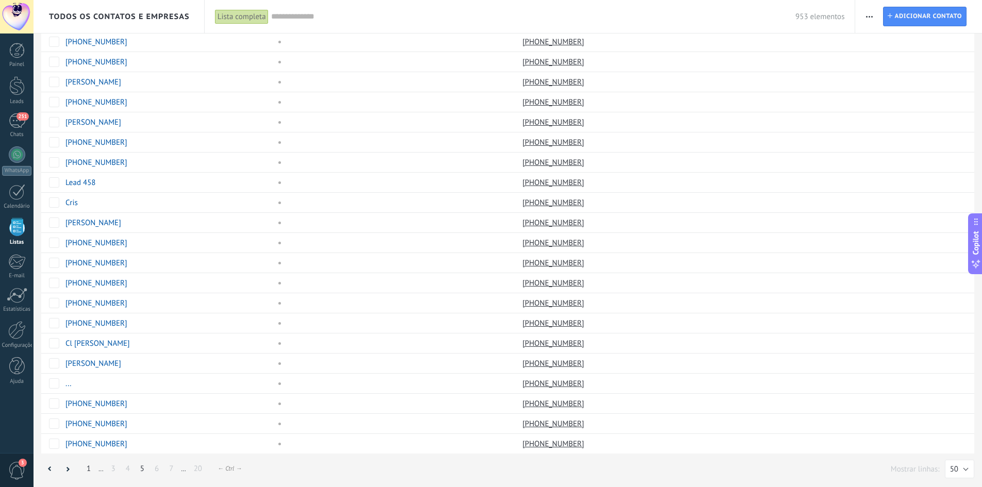
click at [85, 466] on link "1" at bounding box center [88, 469] width 14 height 20
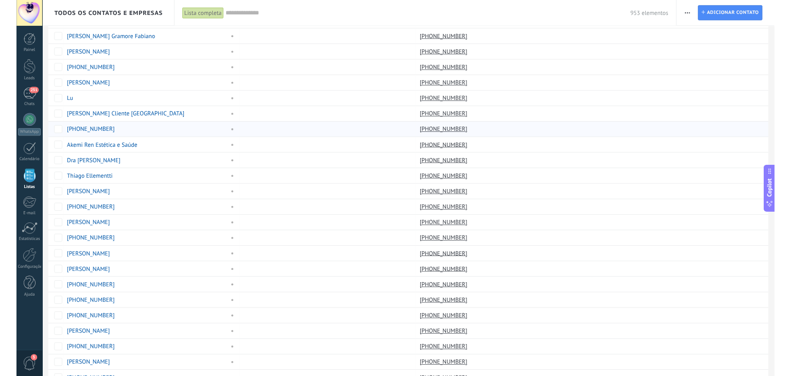
scroll to position [511, 0]
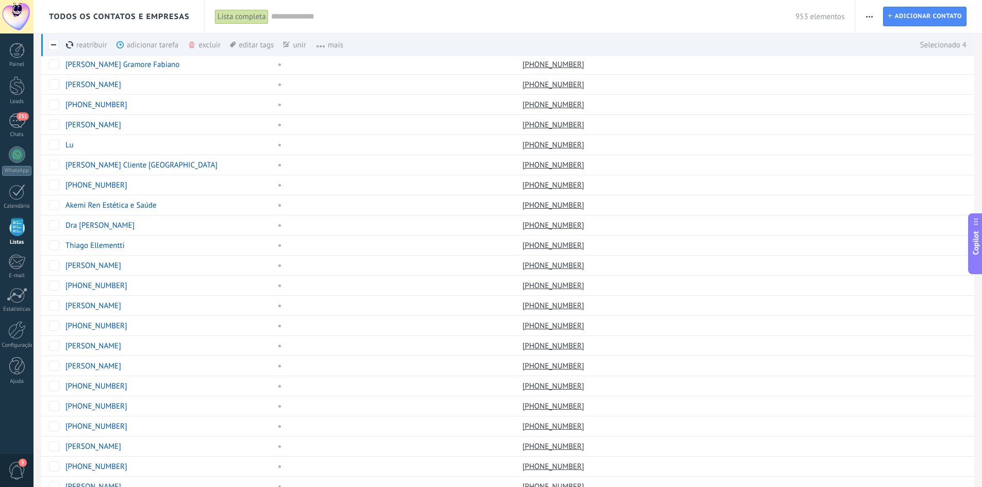
click at [214, 44] on div "excluir mais" at bounding box center [223, 44] width 70 height 23
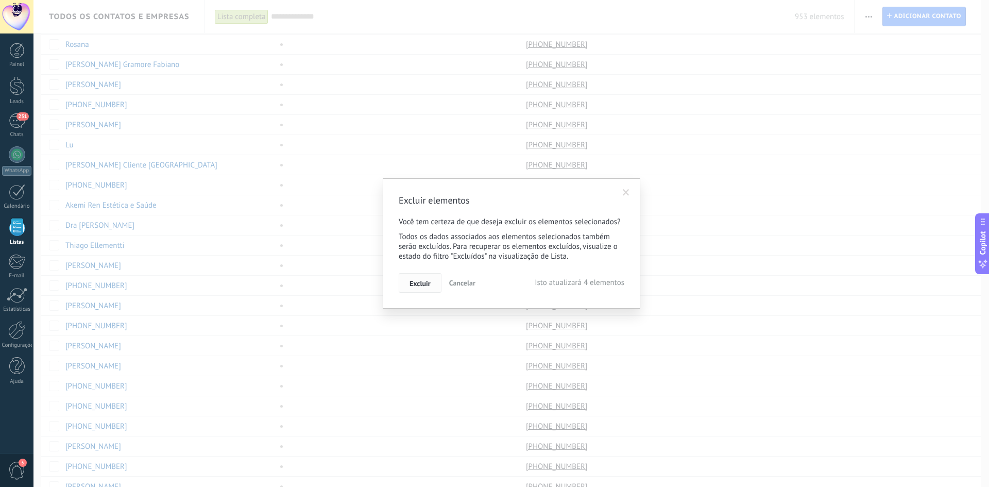
click at [419, 275] on button "Excluir" at bounding box center [420, 283] width 43 height 20
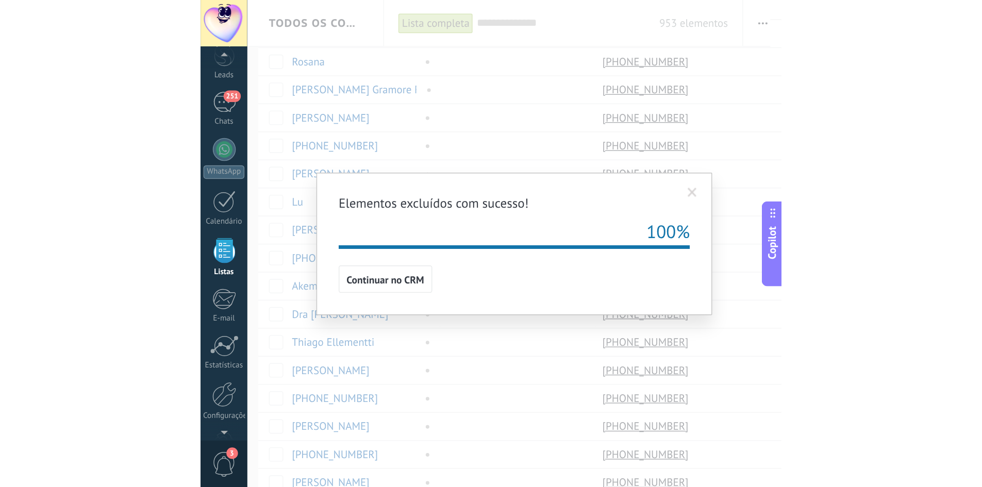
scroll to position [0, 0]
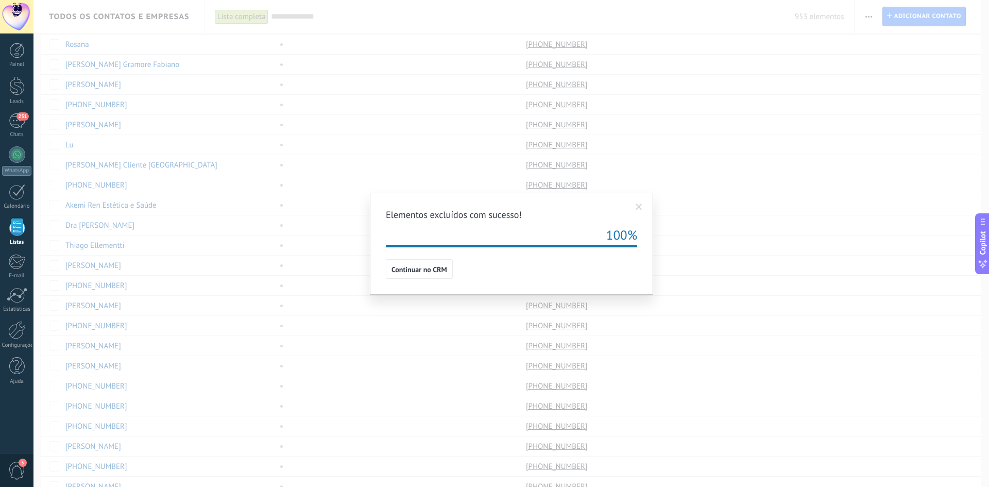
click at [426, 282] on div "Elementos excluídos com sucesso! 100% Continuar no CRM" at bounding box center [511, 244] width 283 height 102
click at [423, 270] on span "Continuar no CRM" at bounding box center [420, 269] width 56 height 7
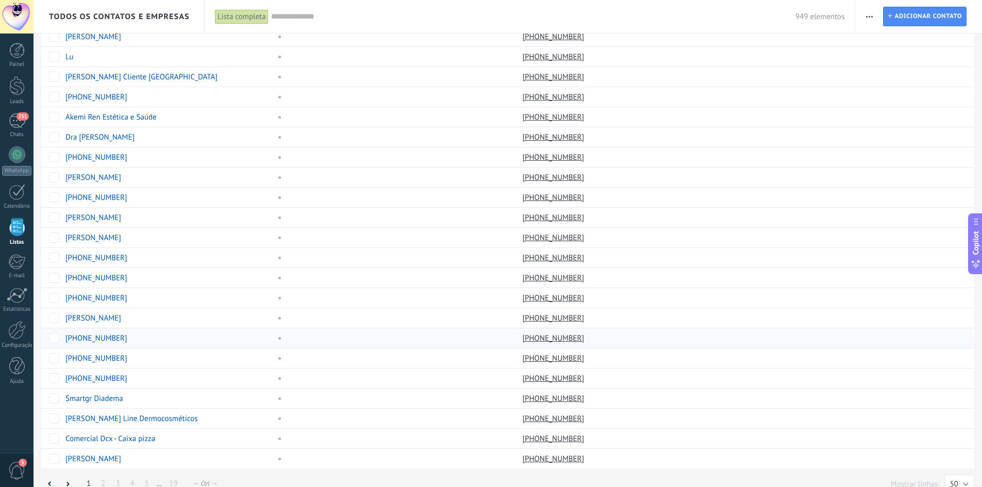
scroll to position [614, 0]
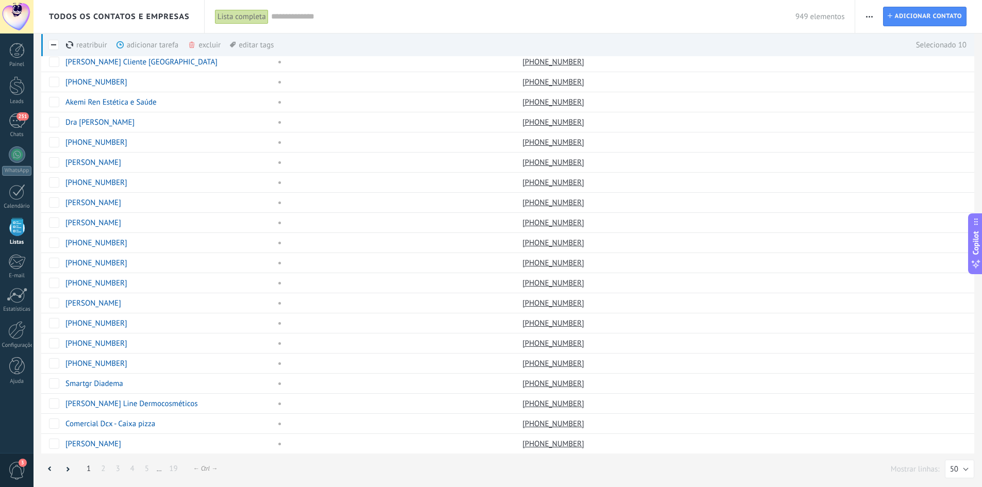
click at [216, 45] on div "excluir mais" at bounding box center [223, 44] width 70 height 23
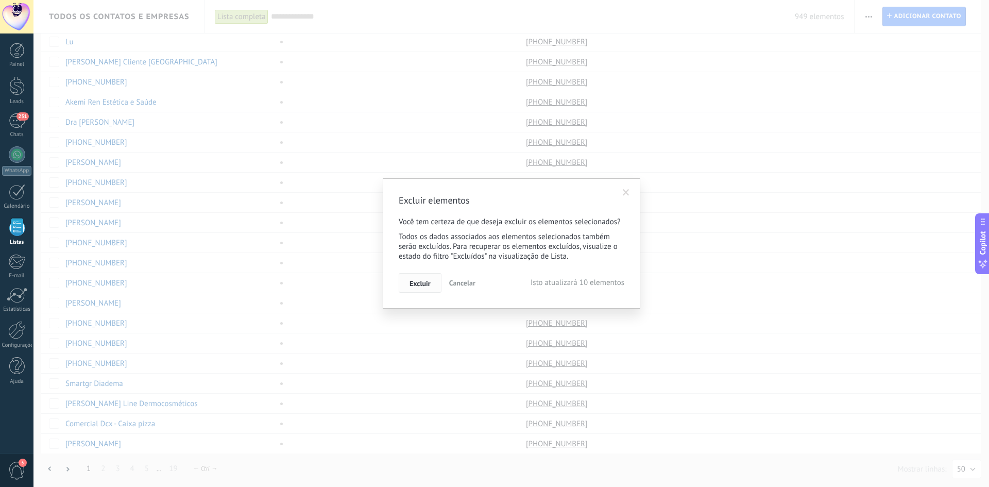
click at [423, 287] on span "Excluir" at bounding box center [420, 283] width 21 height 7
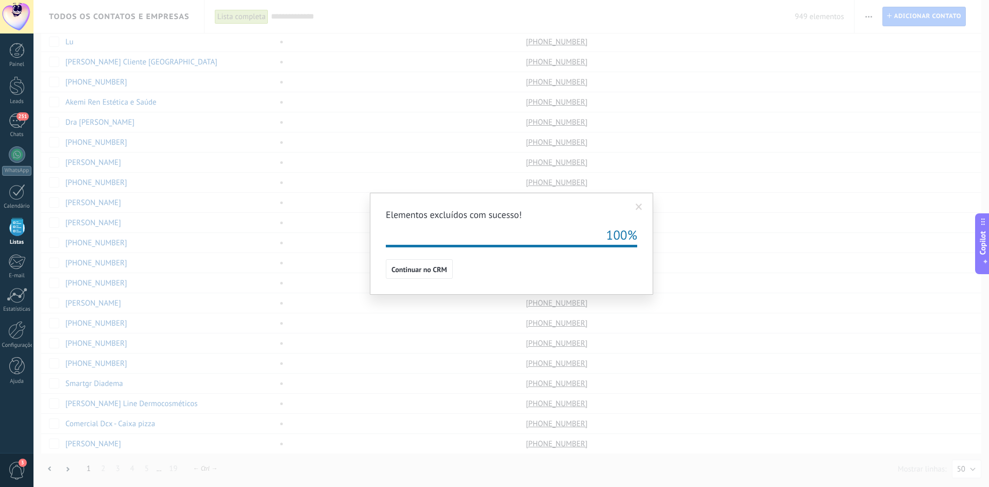
click at [643, 207] on span at bounding box center [639, 207] width 17 height 18
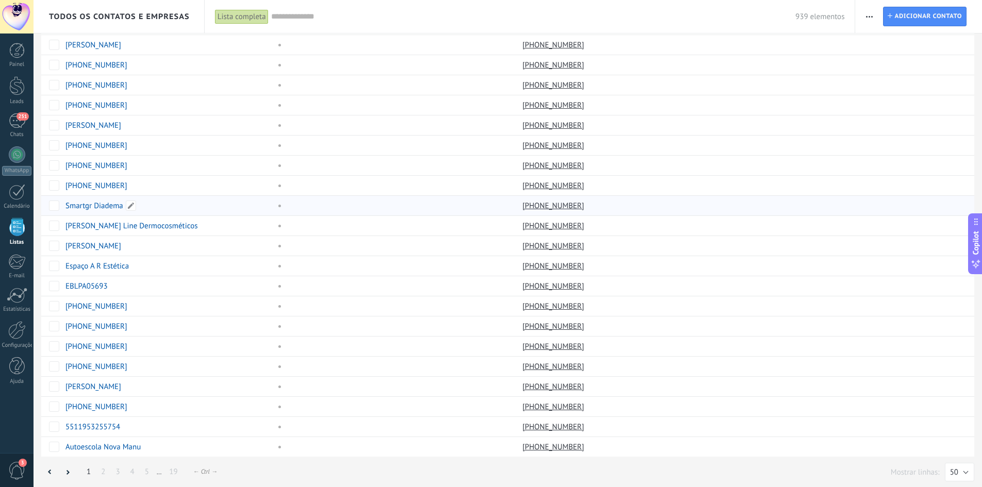
scroll to position [614, 0]
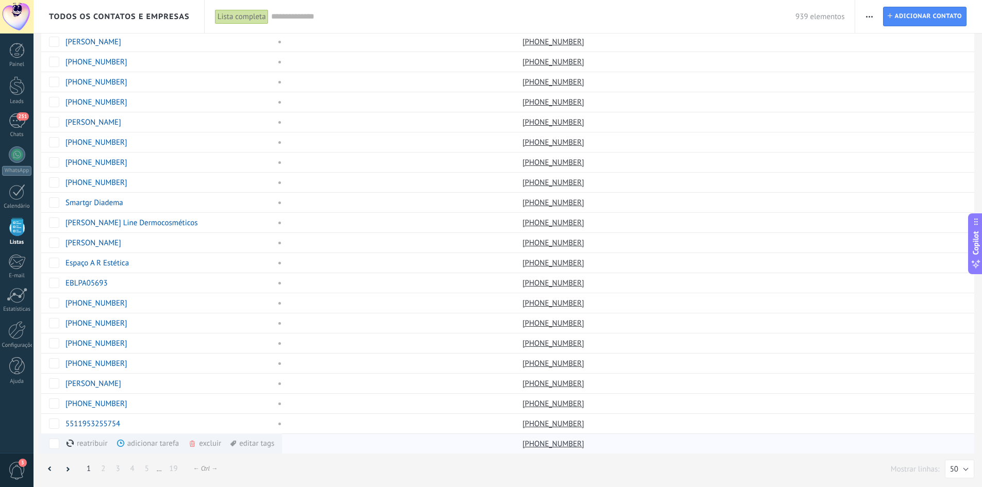
click at [201, 440] on div "excluir mais" at bounding box center [223, 443] width 70 height 20
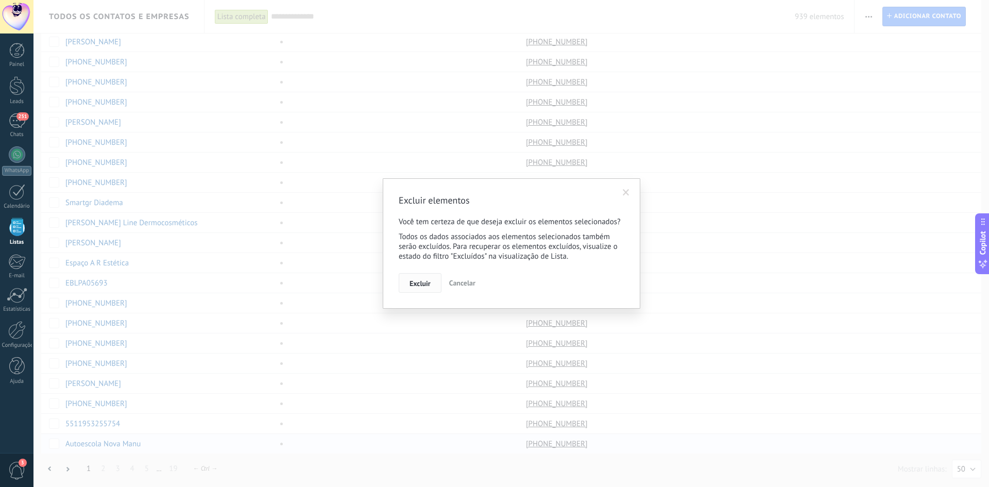
click at [420, 284] on span "Excluir" at bounding box center [420, 283] width 21 height 7
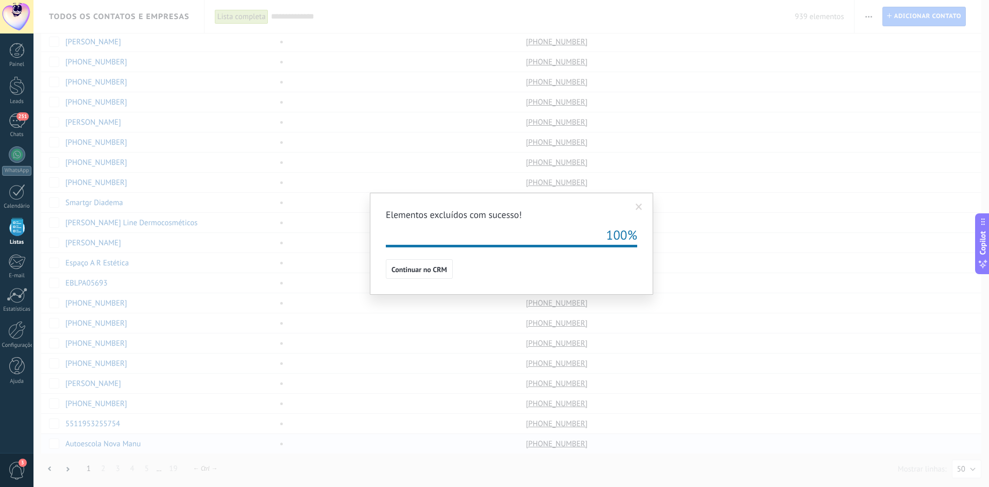
click at [646, 207] on span at bounding box center [639, 207] width 17 height 18
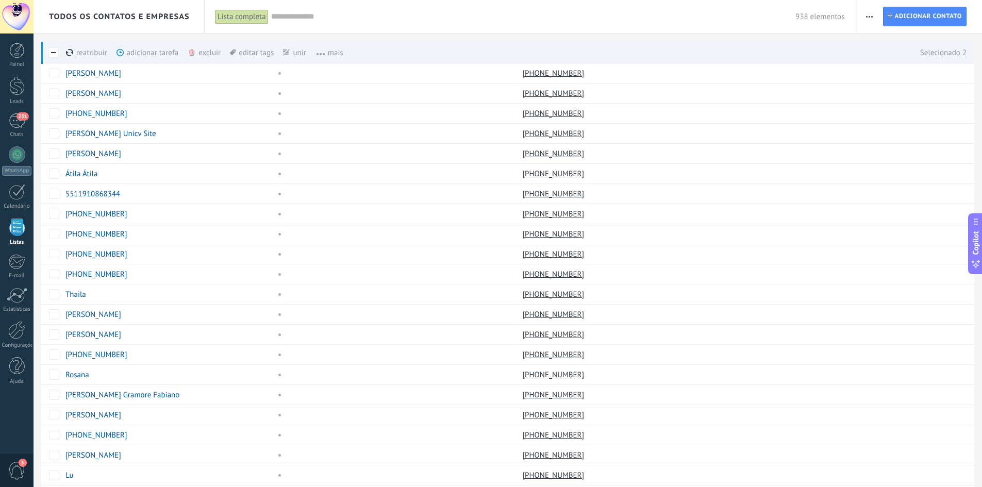
click at [198, 47] on div "excluir mais" at bounding box center [223, 52] width 70 height 23
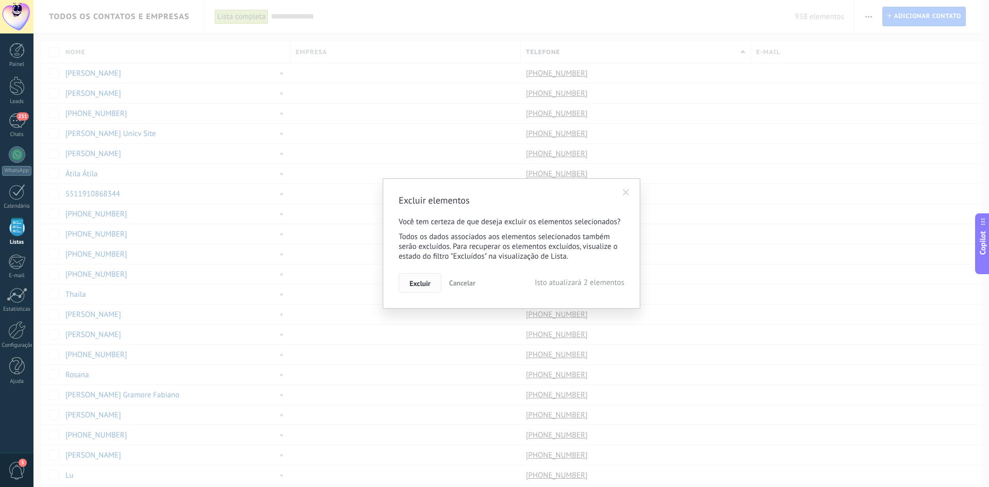
click at [422, 281] on span "Excluir" at bounding box center [420, 283] width 21 height 7
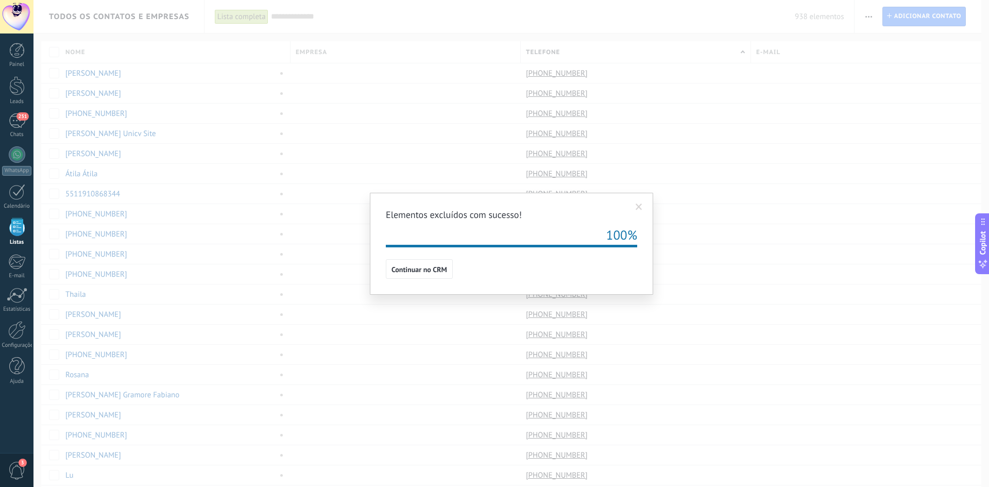
click at [640, 200] on span at bounding box center [639, 207] width 17 height 18
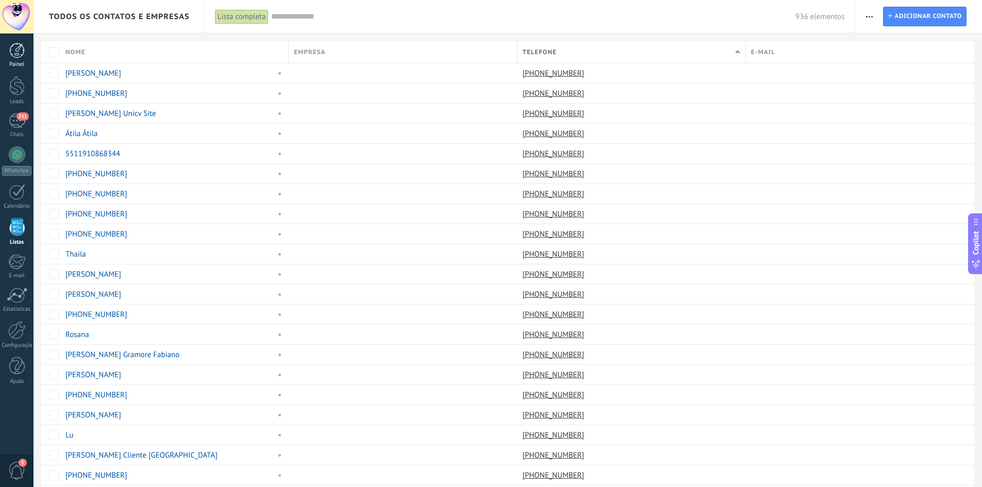
click at [18, 57] on div at bounding box center [16, 50] width 15 height 15
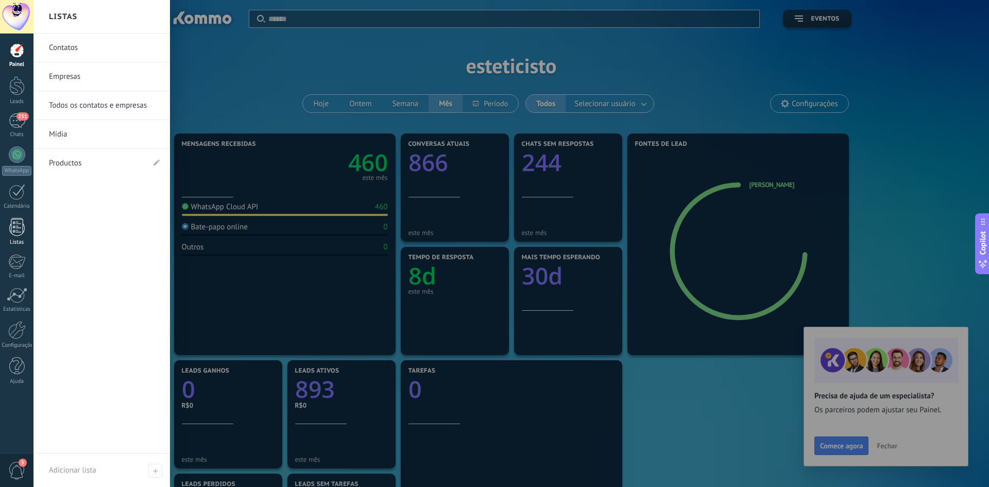
click at [24, 229] on div at bounding box center [16, 227] width 15 height 18
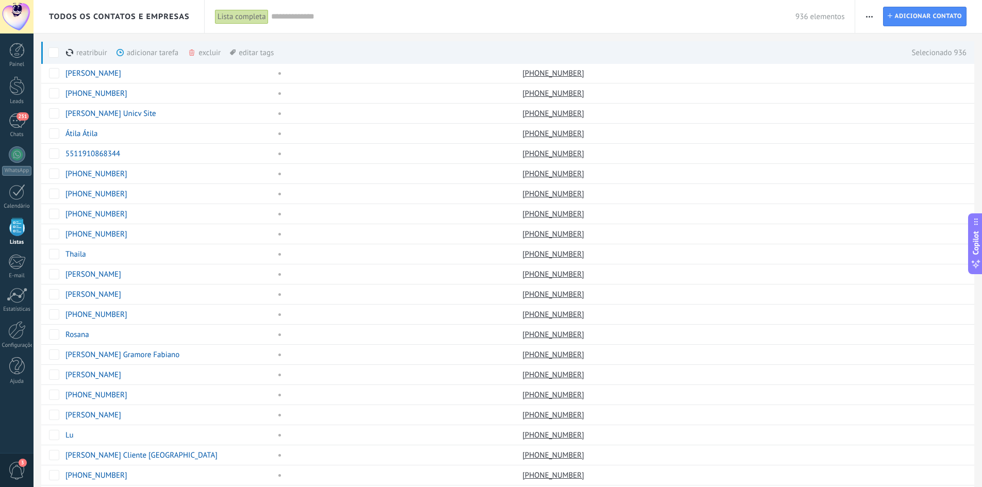
click at [50, 48] on span at bounding box center [53, 52] width 10 height 10
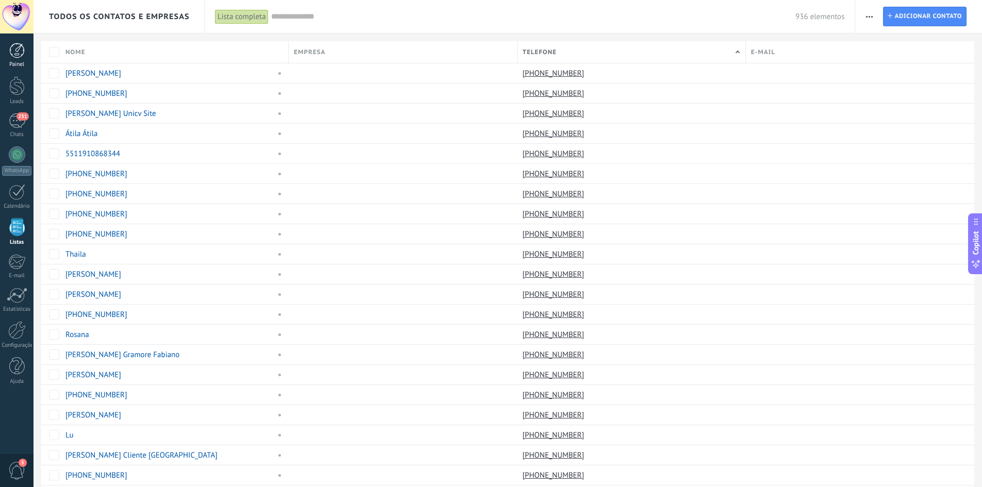
click at [9, 65] on div "Painel" at bounding box center [17, 64] width 30 height 7
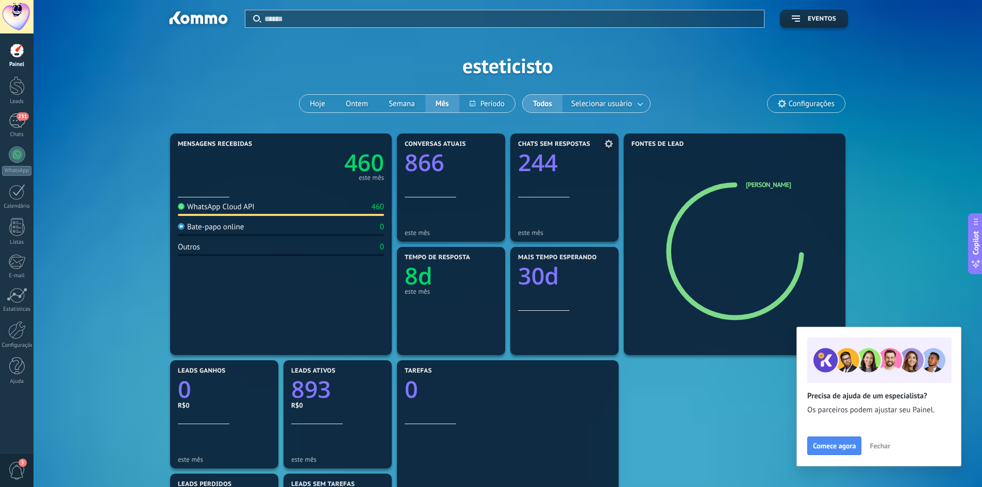
click at [548, 166] on text "244" at bounding box center [538, 162] width 40 height 31
click at [538, 157] on text "244" at bounding box center [538, 162] width 40 height 31
click at [534, 235] on div "este mês" at bounding box center [564, 233] width 93 height 8
click at [558, 141] on span "Chats sem respostas" at bounding box center [554, 144] width 72 height 7
click at [547, 153] on text "244" at bounding box center [538, 162] width 40 height 31
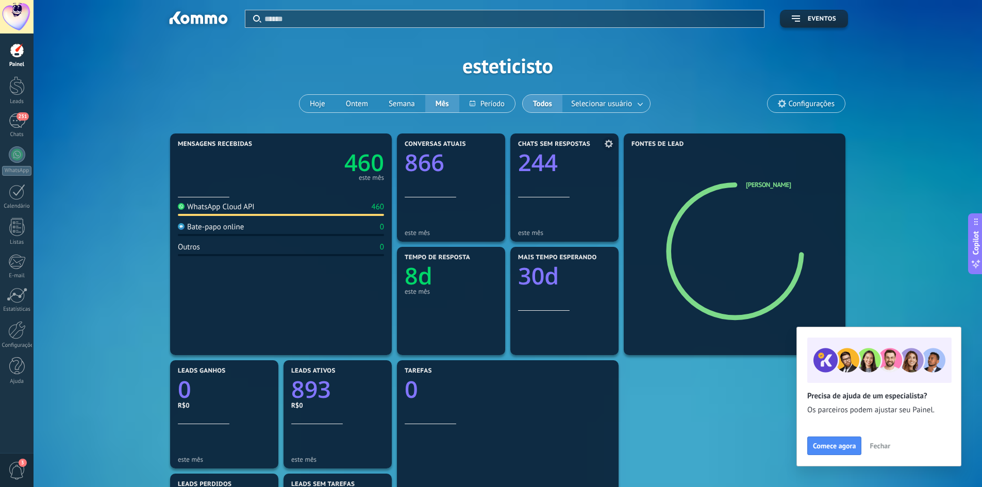
click at [546, 164] on text "244" at bounding box center [538, 162] width 40 height 31
click at [547, 165] on text "244" at bounding box center [538, 162] width 40 height 31
click at [608, 141] on use at bounding box center [608, 144] width 8 height 8
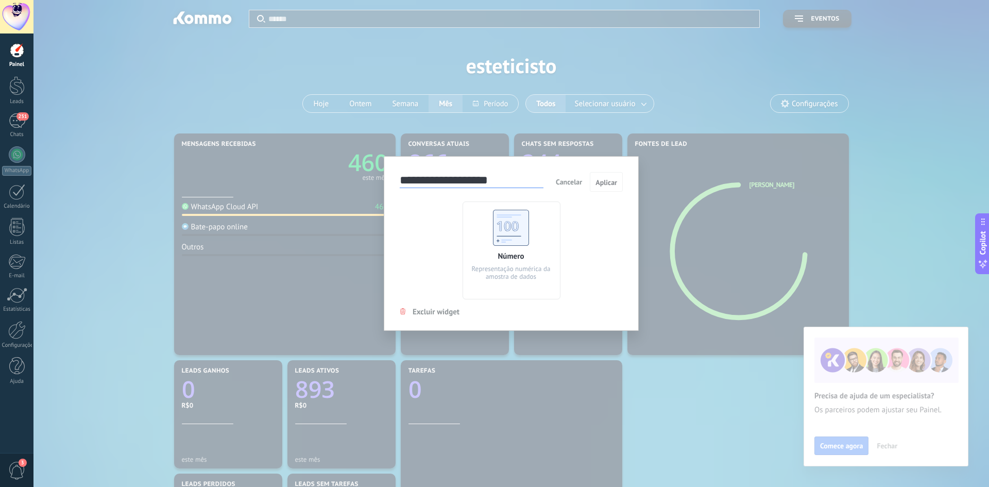
click at [566, 184] on span "Cancelar" at bounding box center [569, 181] width 26 height 9
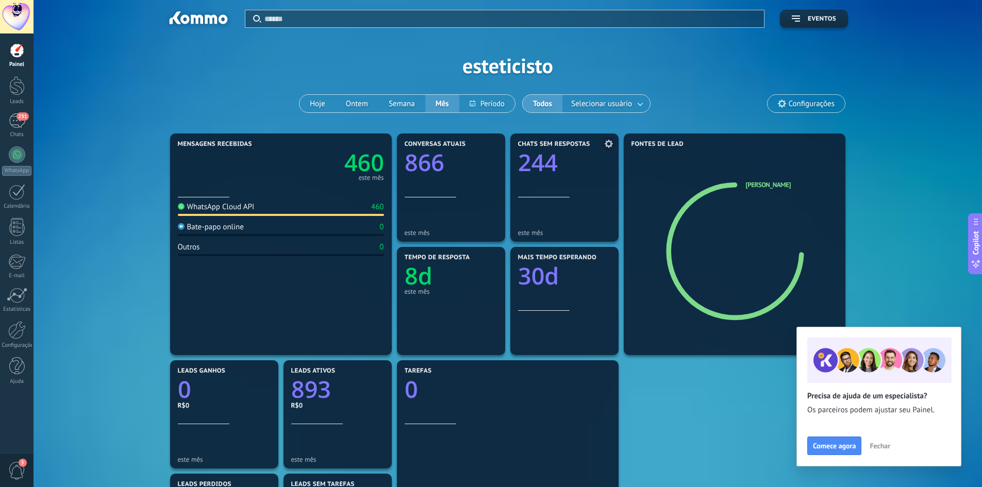
click at [557, 176] on text "244" at bounding box center [538, 162] width 40 height 31
click at [541, 167] on text "244" at bounding box center [538, 162] width 40 height 31
click at [531, 226] on div "este mês" at bounding box center [564, 216] width 93 height 39
click at [367, 157] on text "460" at bounding box center [364, 162] width 40 height 31
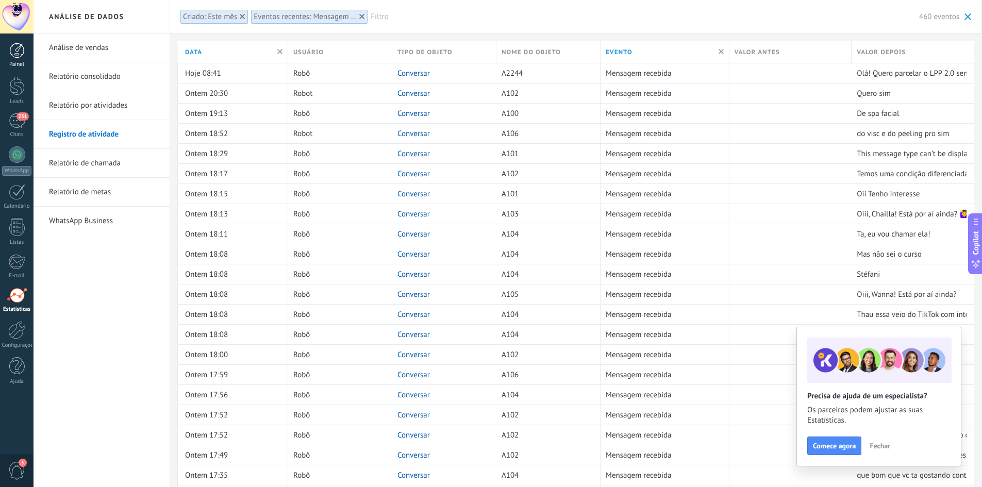
click at [14, 60] on link "Painel" at bounding box center [16, 55] width 33 height 25
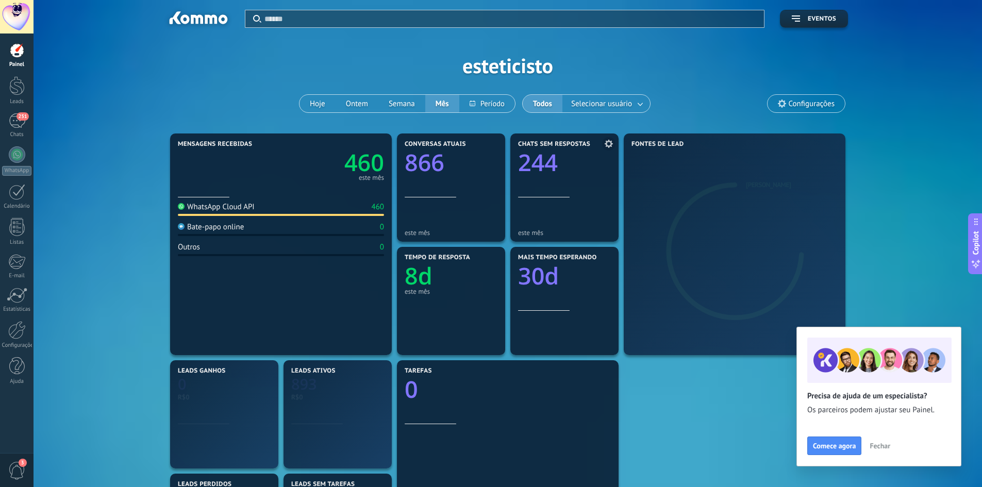
click at [534, 163] on text "244" at bounding box center [538, 162] width 40 height 31
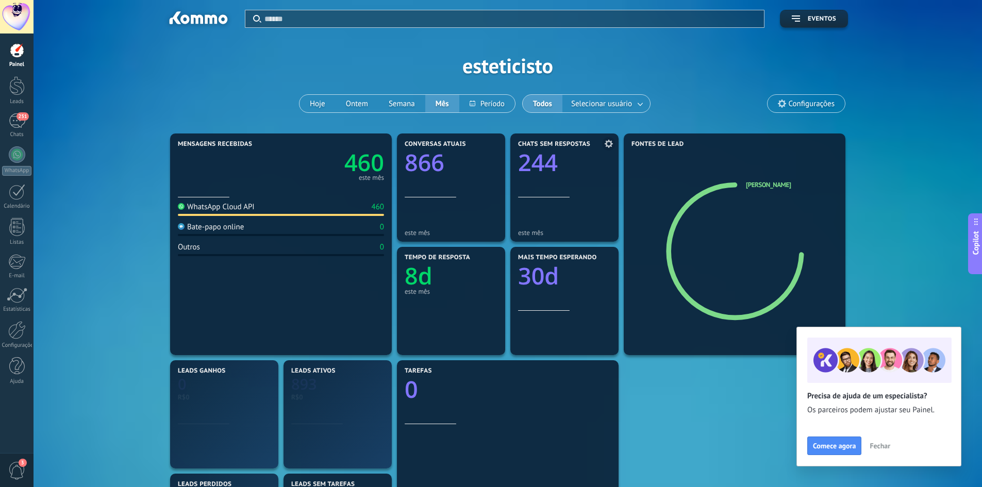
click at [525, 163] on text "244" at bounding box center [538, 162] width 40 height 31
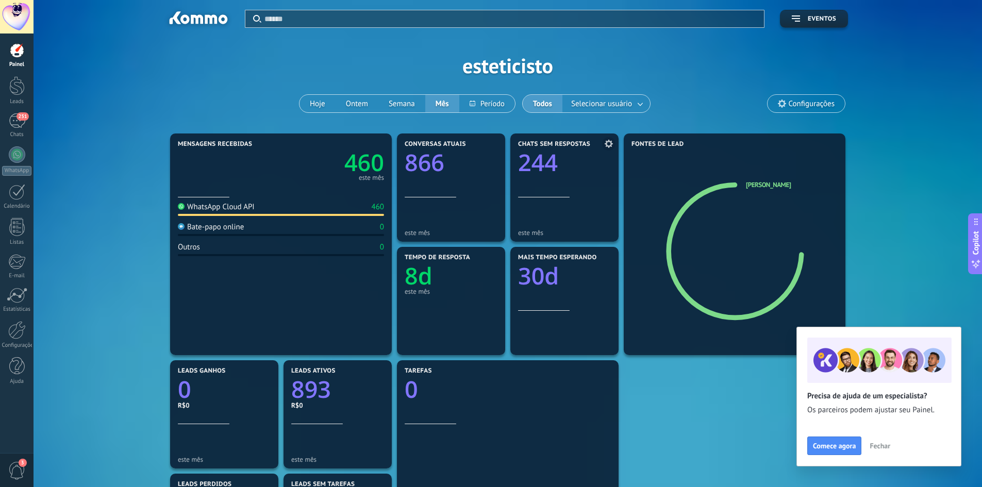
click at [609, 143] on icon at bounding box center [608, 144] width 8 height 8
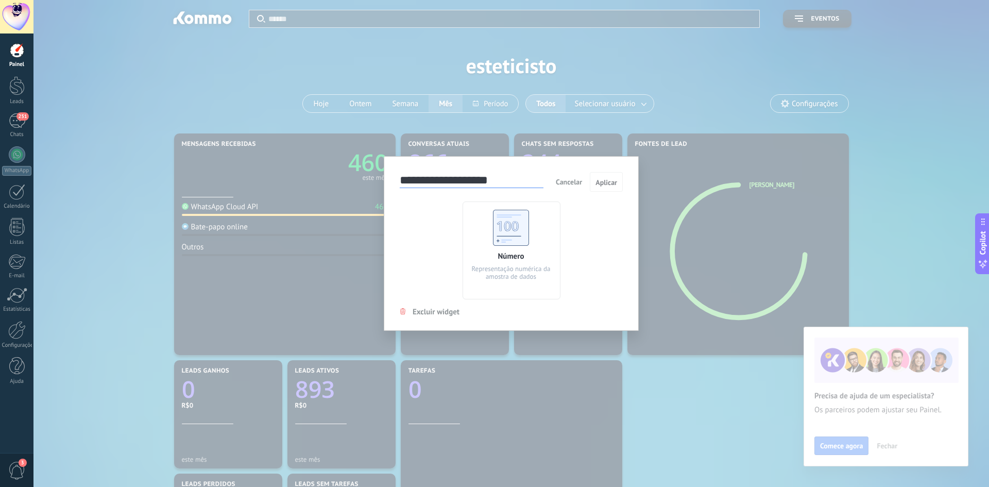
click at [637, 379] on div "**********" at bounding box center [511, 243] width 956 height 487
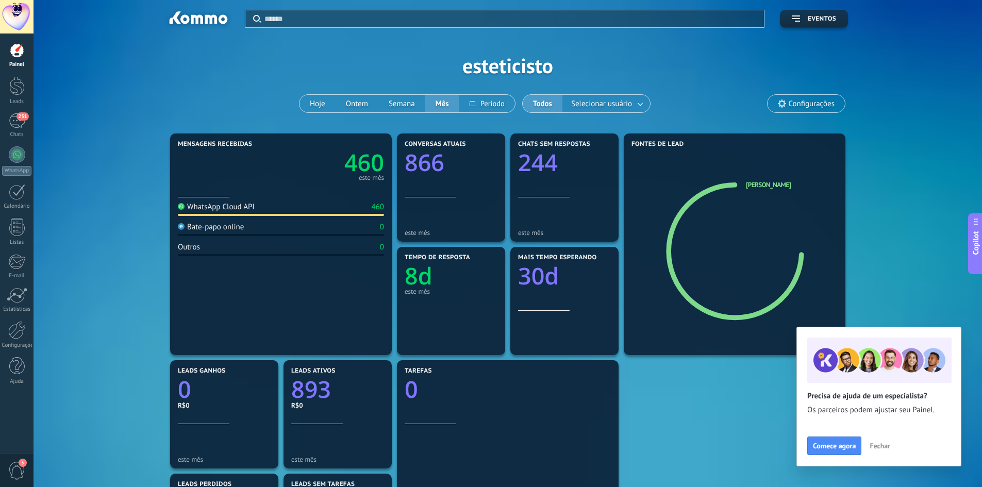
click at [368, 156] on text "460" at bounding box center [364, 162] width 40 height 31
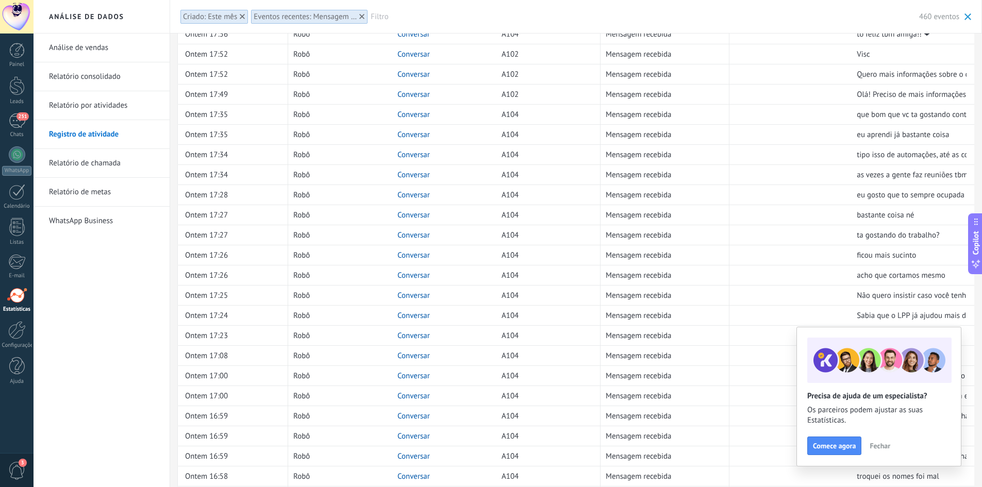
scroll to position [614, 0]
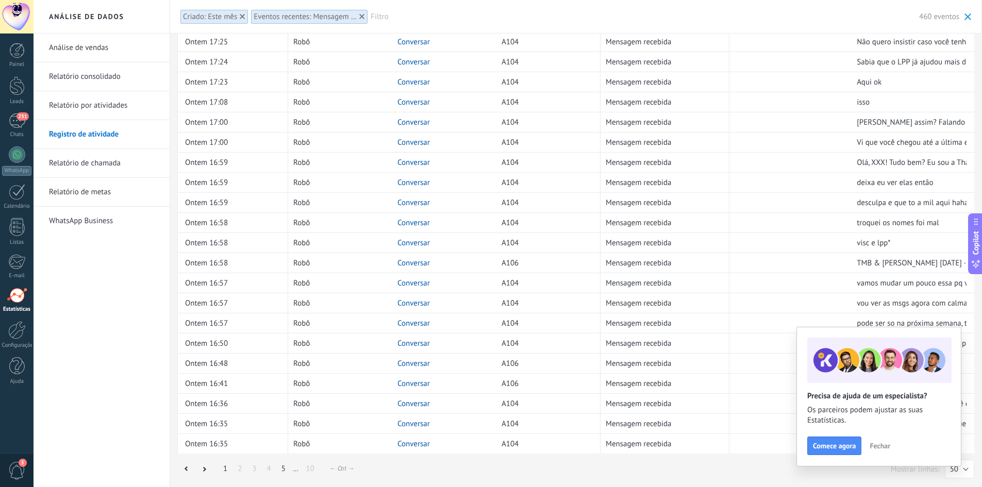
click at [283, 468] on link "5" at bounding box center [283, 469] width 14 height 20
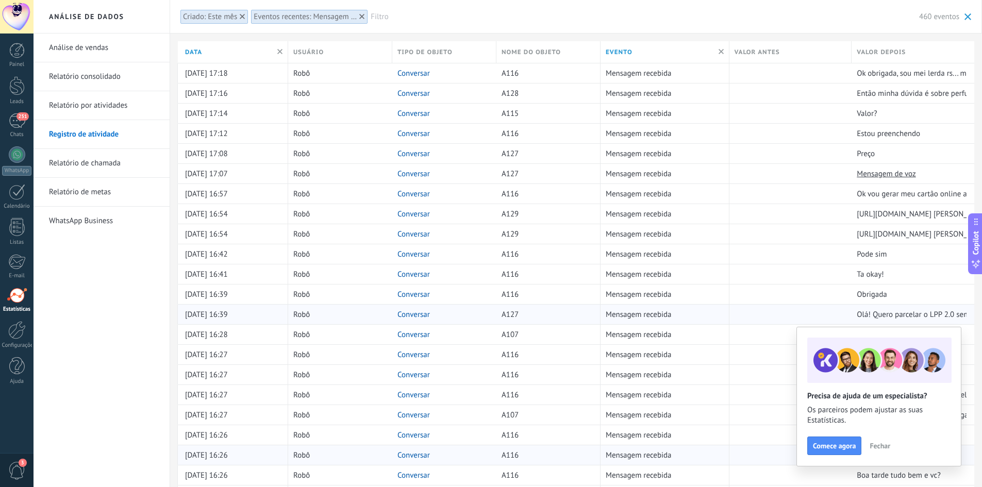
click at [903, 317] on span "Olá! Quero parcelar o LPP 2.0 sem juros!" at bounding box center [922, 315] width 133 height 10
click at [225, 315] on span "02/10/2025 16:39" at bounding box center [206, 315] width 43 height 10
click at [620, 315] on span "Mensagem recebida" at bounding box center [638, 315] width 66 height 10
click at [403, 315] on link "Conversar" at bounding box center [413, 315] width 32 height 10
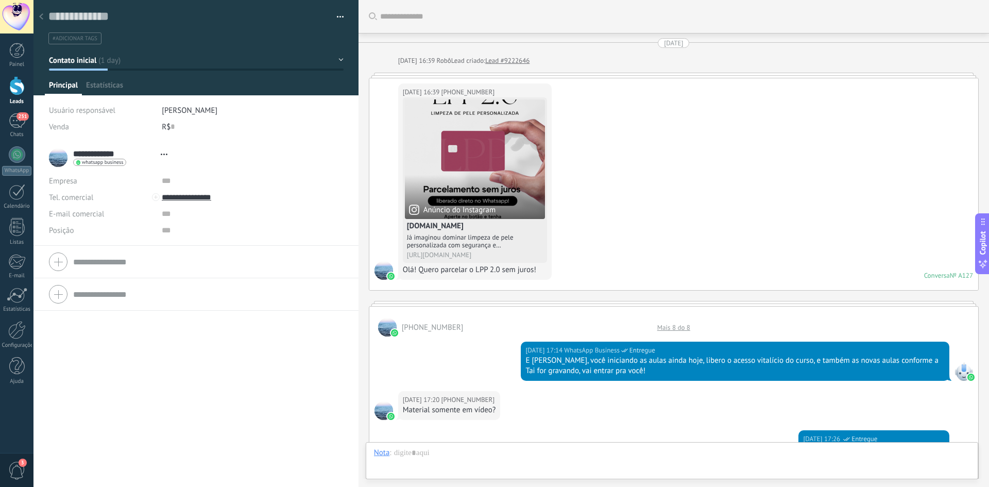
type textarea "**********"
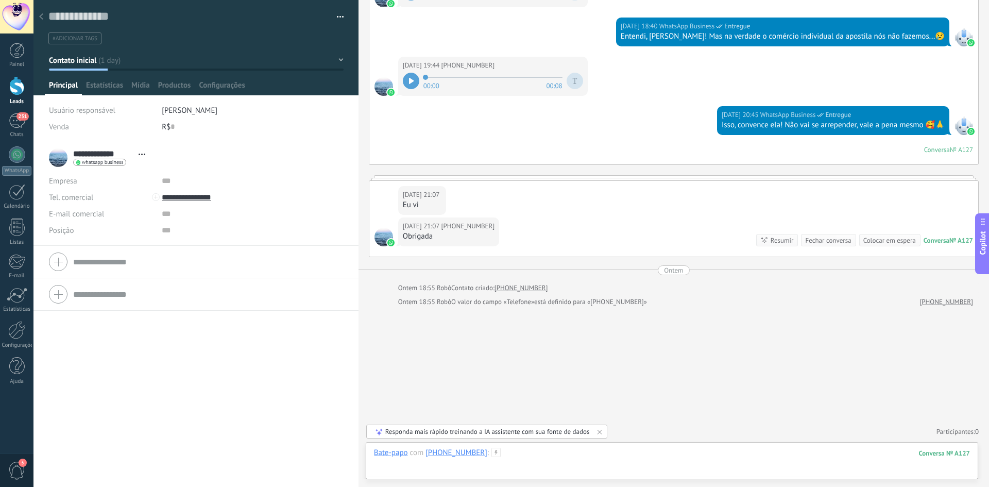
click at [530, 454] on div at bounding box center [672, 463] width 596 height 31
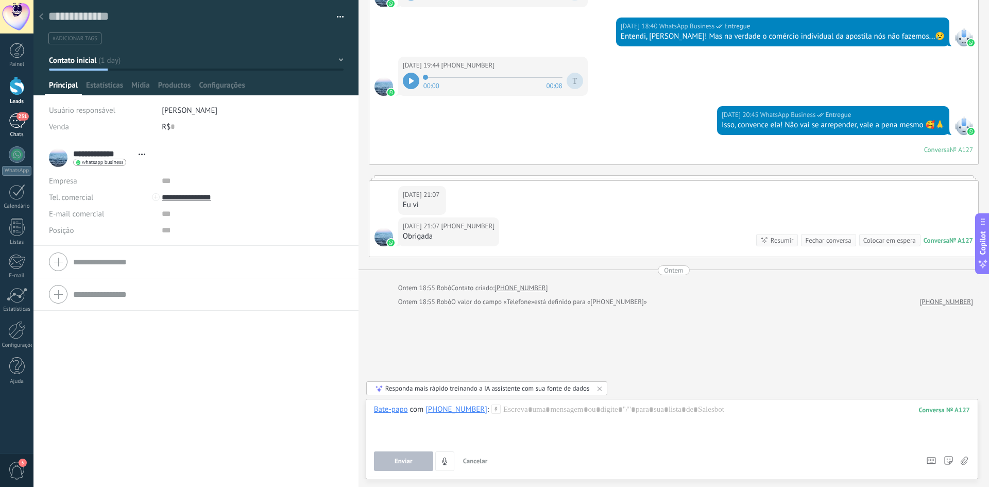
click at [15, 133] on div "Chats" at bounding box center [17, 134] width 30 height 7
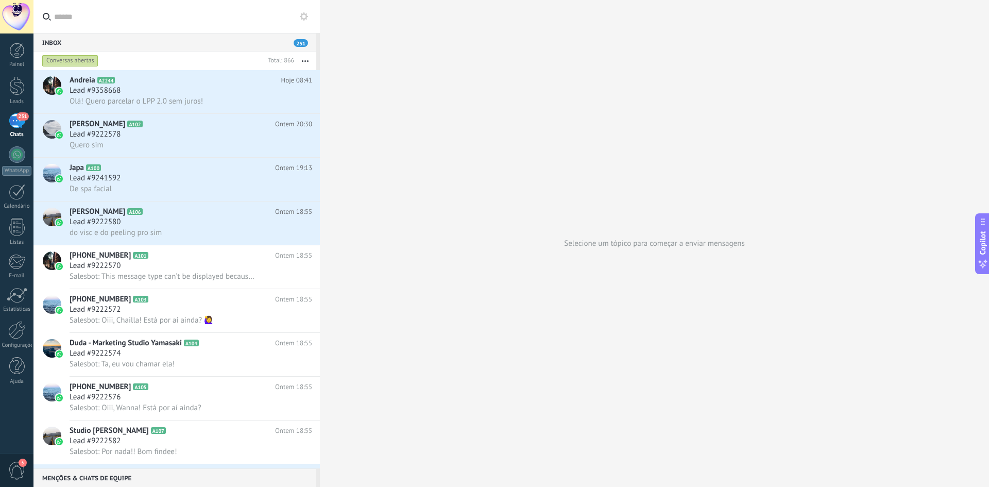
click at [151, 43] on div "Inbox 251" at bounding box center [174, 42] width 283 height 19
click at [143, 12] on input "text" at bounding box center [183, 16] width 258 height 33
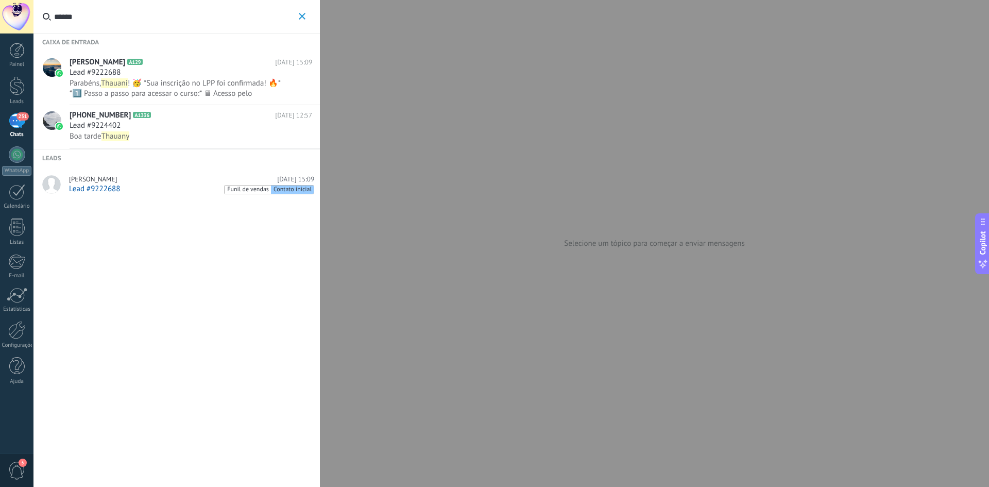
type input "******"
click at [163, 80] on span "! 🥳 *Sua inscrição no LPP foi confirmada! 🔥* *1️⃣ Passo a passo para acessar o …" at bounding box center [181, 103] width 223 height 51
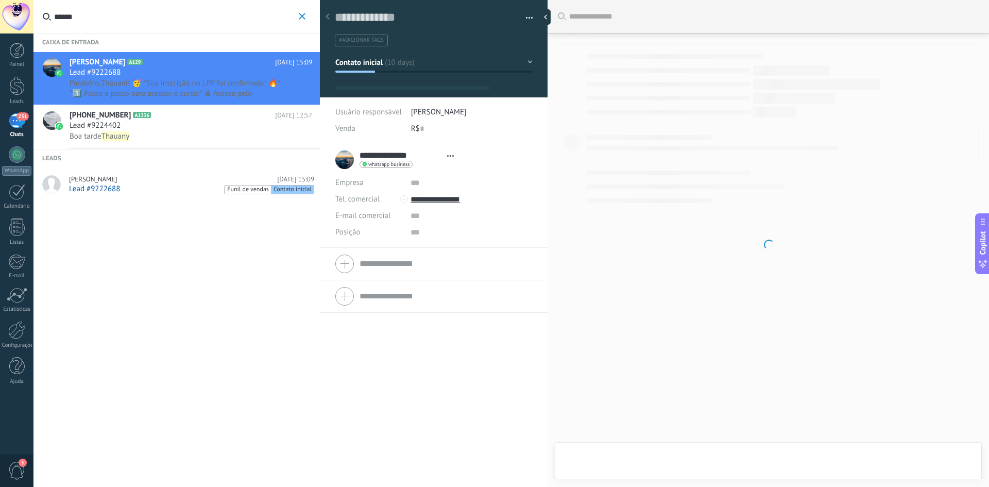
type textarea "**********"
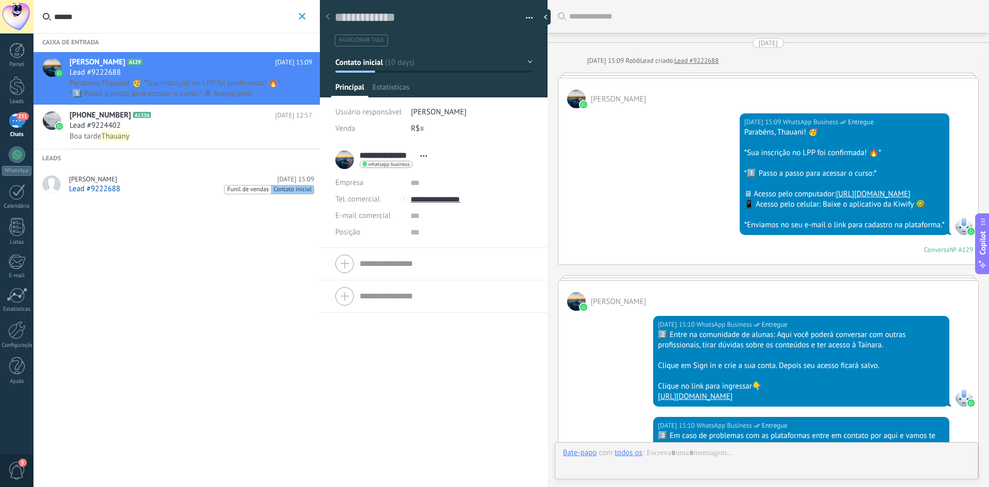
scroll to position [15, 0]
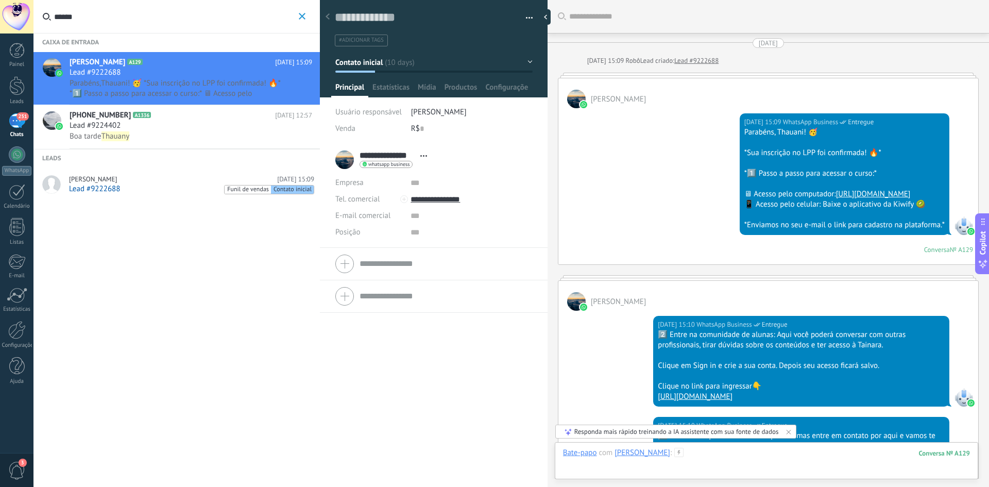
click at [687, 465] on div at bounding box center [766, 463] width 407 height 31
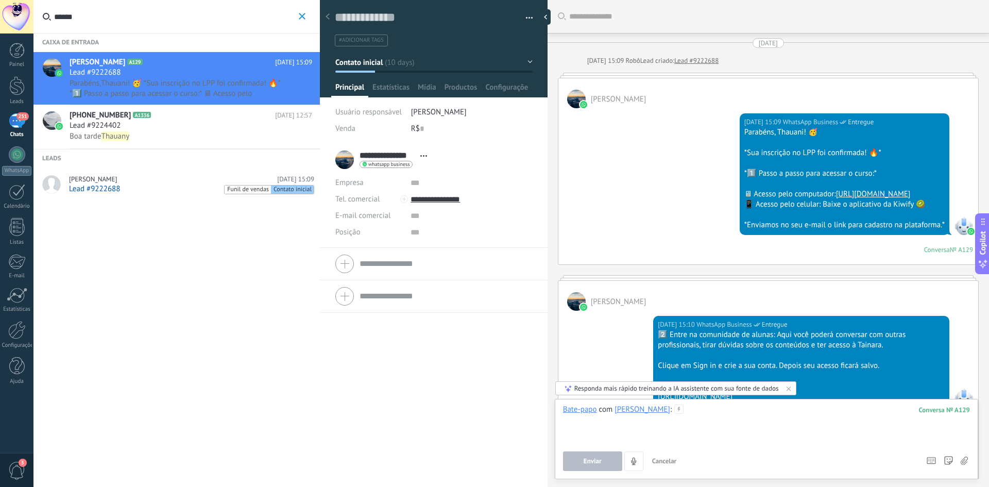
click at [697, 420] on div at bounding box center [766, 424] width 407 height 39
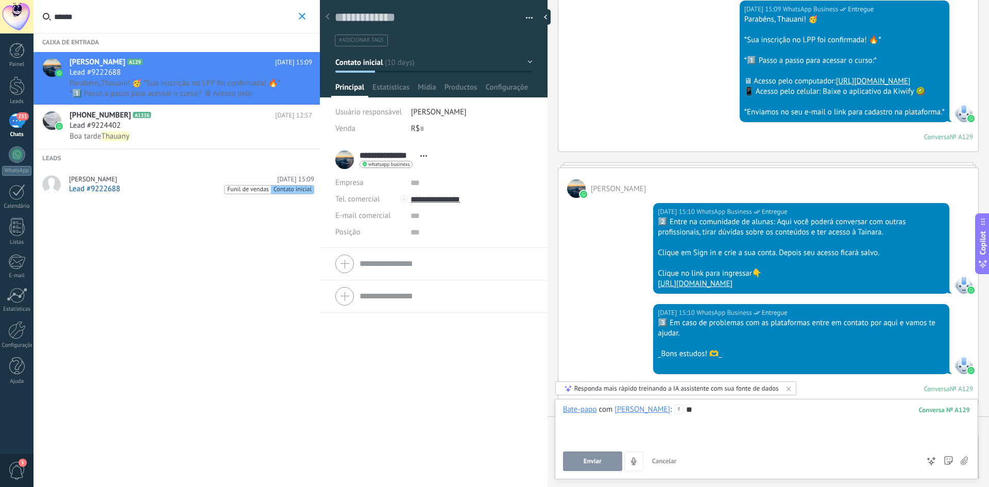
click at [587, 462] on span "Enviar" at bounding box center [593, 461] width 18 height 7
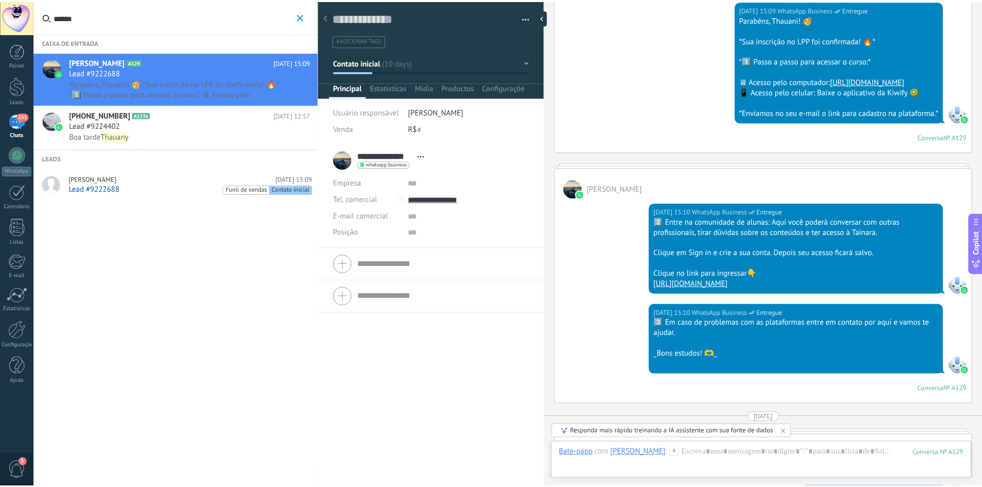
scroll to position [1261, 0]
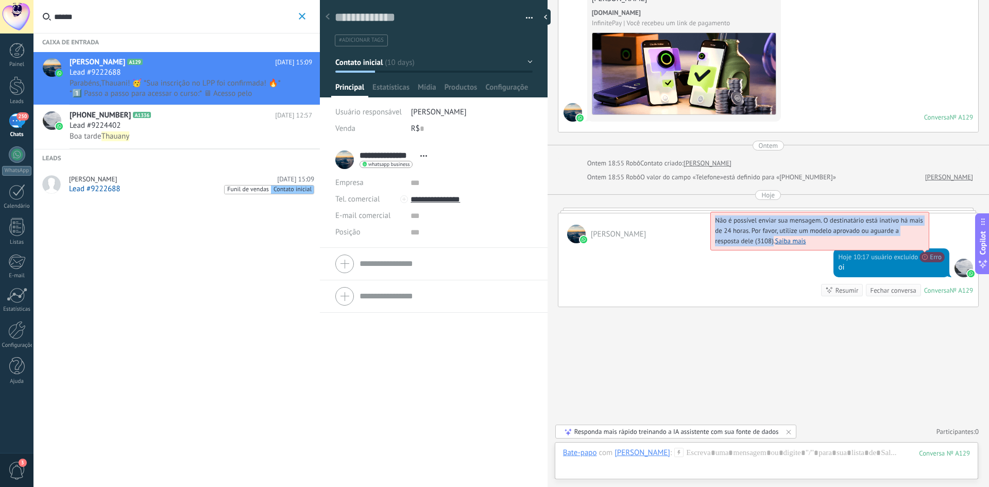
drag, startPoint x: 710, startPoint y: 218, endPoint x: 769, endPoint y: 241, distance: 63.4
click at [769, 241] on span "Não é possível enviar sua mensagem. O destinatário está inativo há mais de 24 h…" at bounding box center [819, 230] width 208 height 29
copy span "Não é possível enviar sua mensagem. O destinatário está inativo há mais de 24 h…"
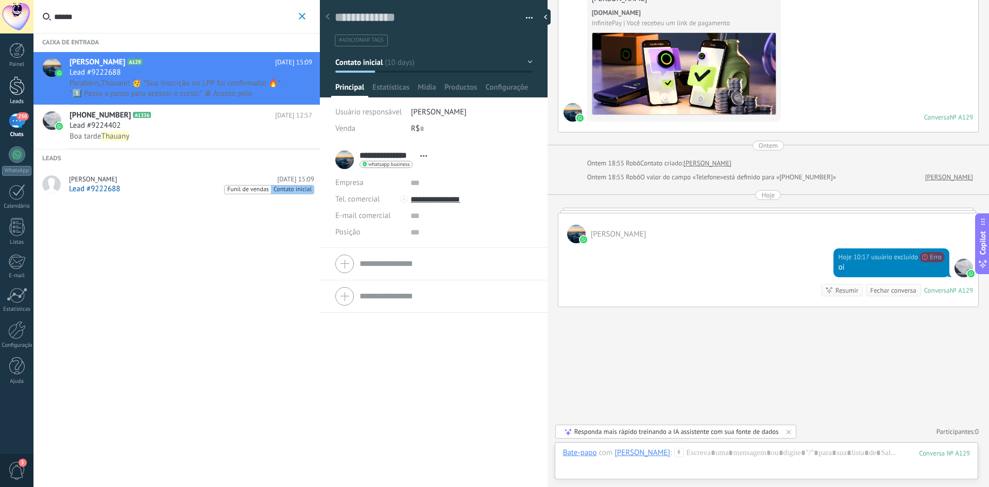
click at [18, 83] on div at bounding box center [16, 85] width 15 height 19
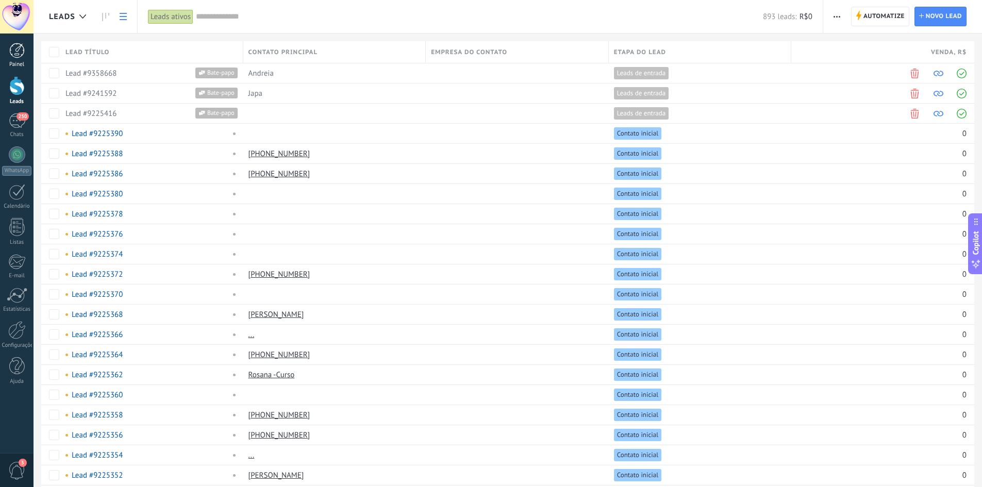
click at [19, 55] on div at bounding box center [16, 50] width 15 height 15
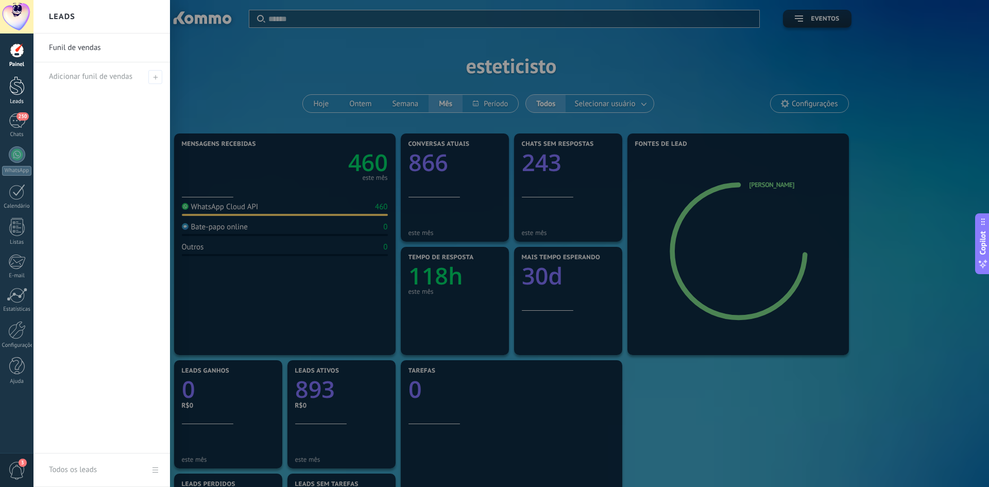
click at [19, 92] on div at bounding box center [16, 85] width 15 height 19
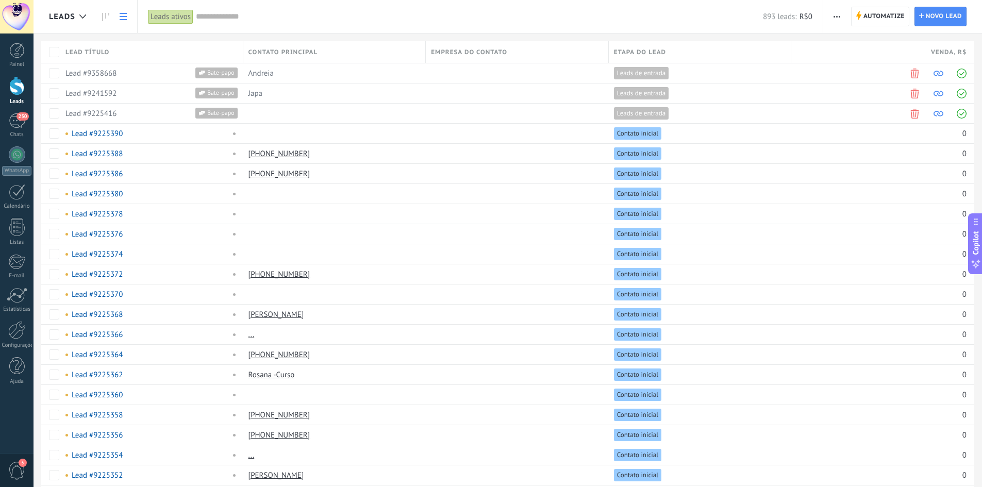
click at [120, 12] on link at bounding box center [123, 17] width 18 height 20
click at [16, 57] on div at bounding box center [16, 50] width 15 height 15
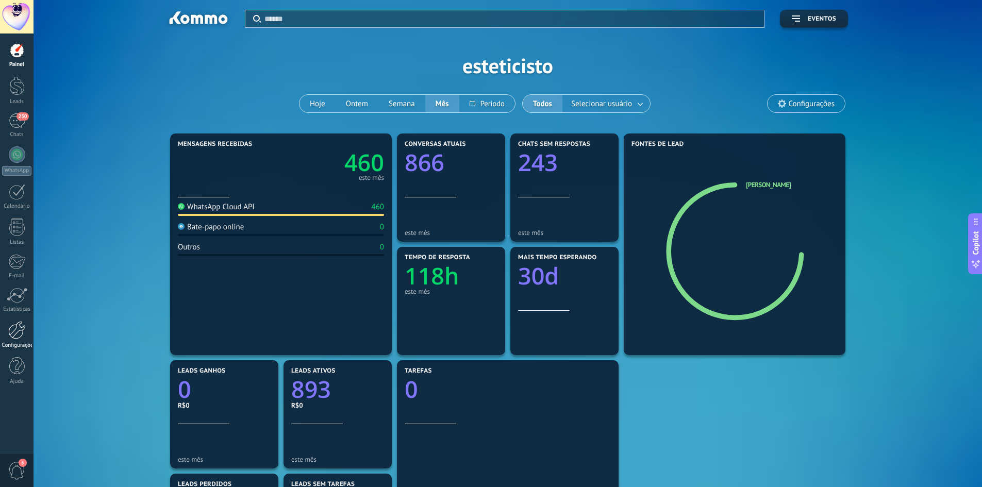
click at [16, 333] on div at bounding box center [17, 330] width 18 height 18
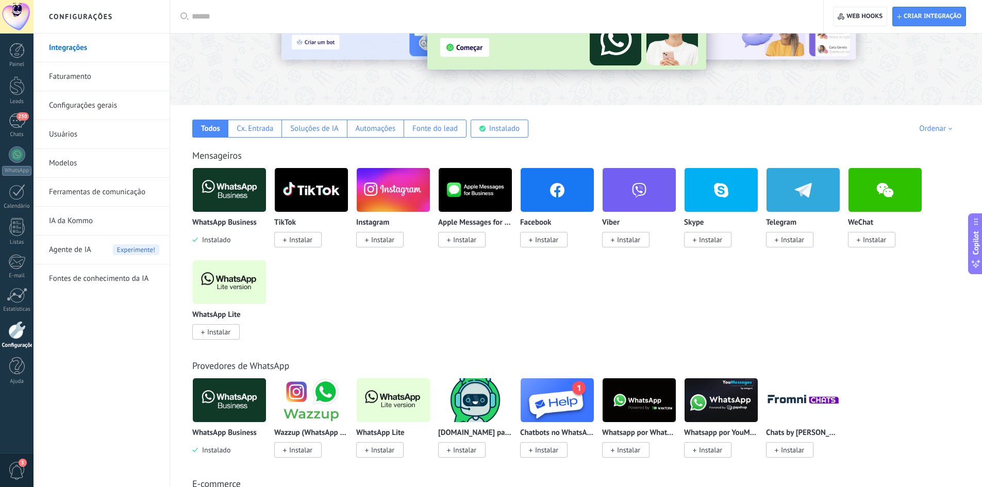
scroll to position [155, 0]
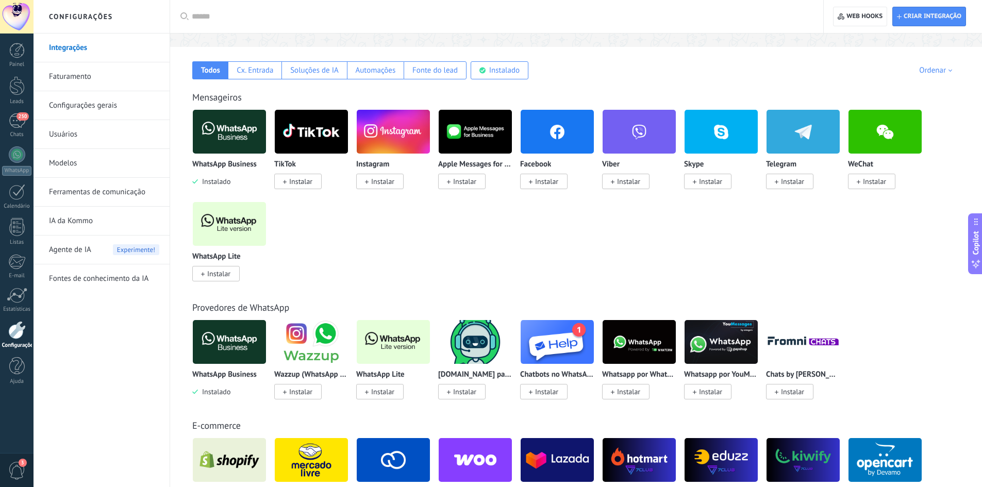
click at [973, 247] on span "Copilot" at bounding box center [975, 243] width 10 height 24
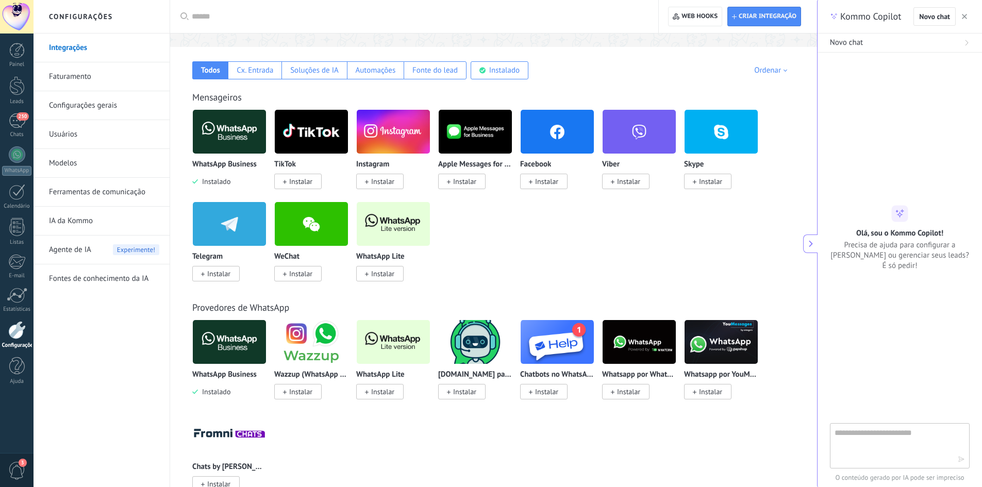
type textarea "**********"
click at [856, 444] on textarea at bounding box center [892, 445] width 116 height 37
type textarea "**********"
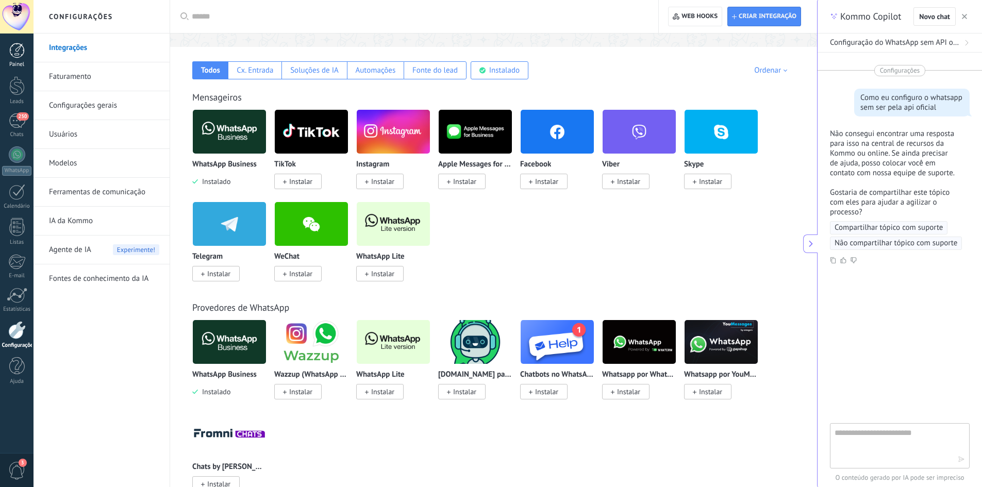
click at [16, 60] on link "Painel" at bounding box center [16, 55] width 33 height 25
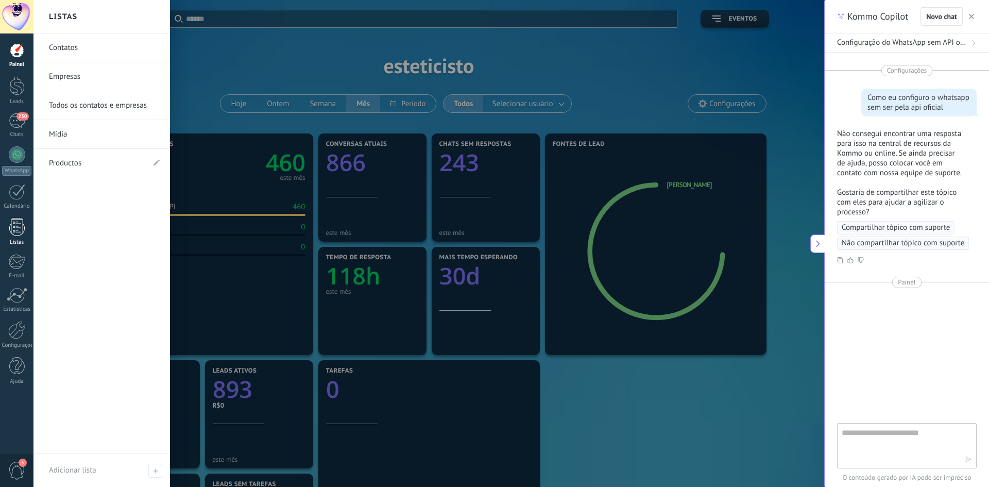
click at [12, 235] on div at bounding box center [16, 227] width 15 height 18
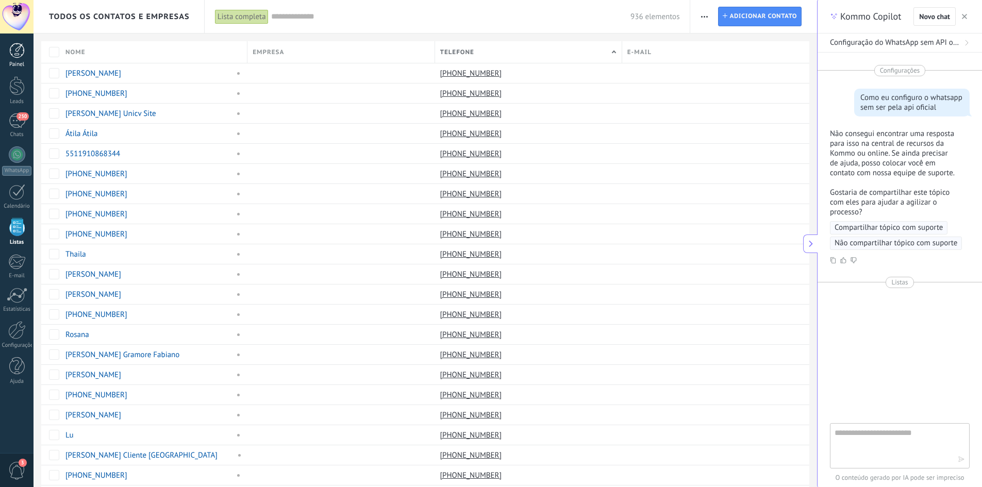
click at [12, 56] on div at bounding box center [16, 50] width 15 height 15
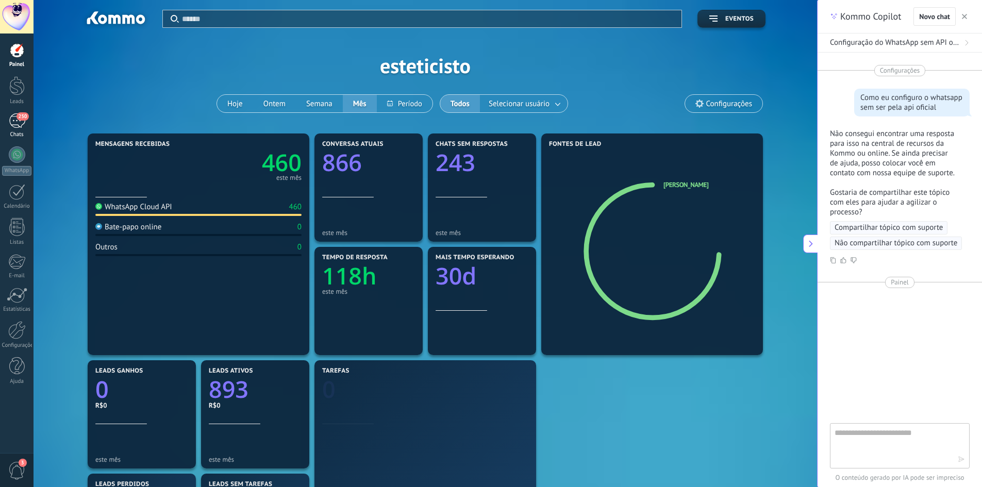
click at [19, 124] on div "250" at bounding box center [17, 120] width 16 height 15
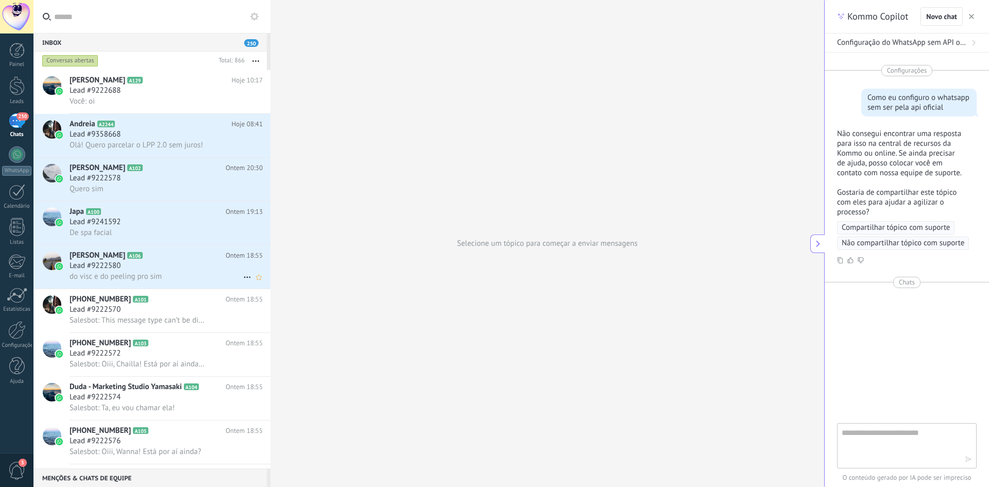
scroll to position [10, 0]
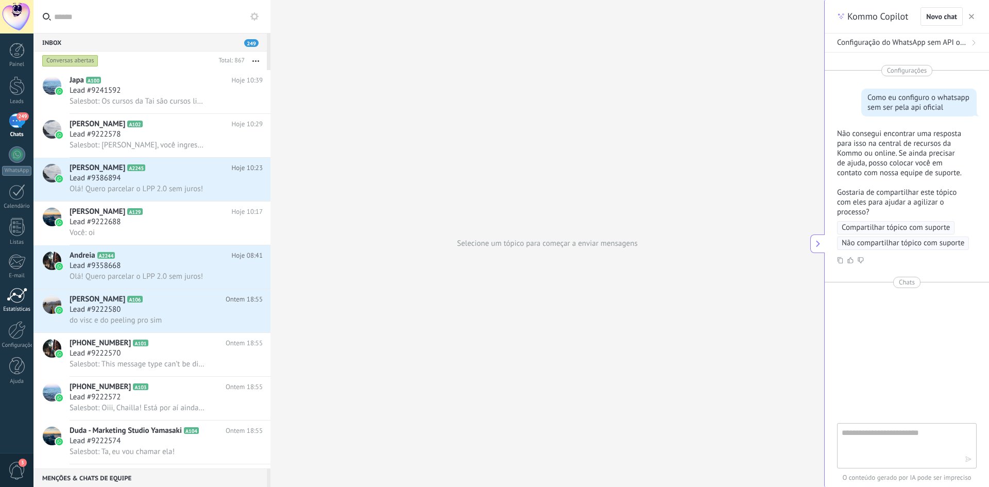
click at [8, 297] on div at bounding box center [17, 295] width 21 height 15
